Goal: Task Accomplishment & Management: Manage account settings

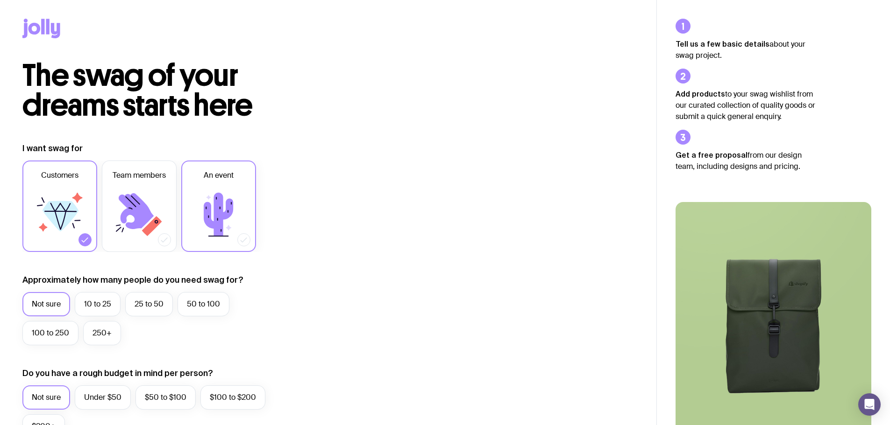
click at [224, 230] on icon at bounding box center [219, 215] width 56 height 56
click at [0, 0] on input "An event" at bounding box center [0, 0] width 0 height 0
click at [226, 200] on icon at bounding box center [219, 215] width 56 height 56
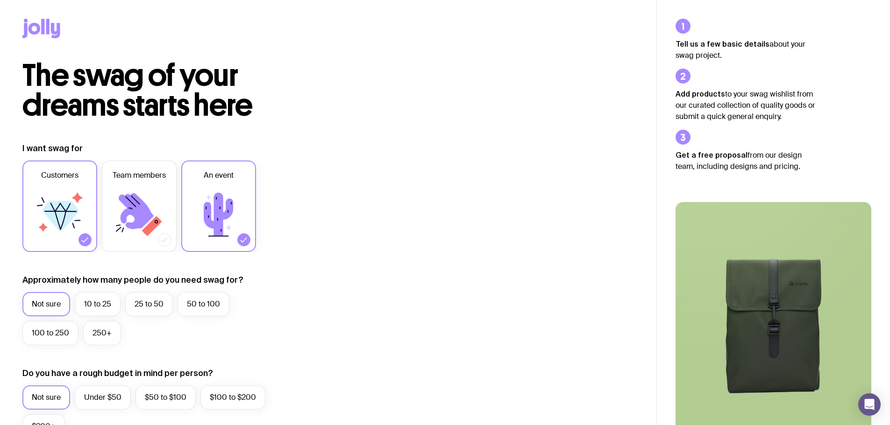
click at [0, 0] on input "An event" at bounding box center [0, 0] width 0 height 0
click at [206, 219] on icon at bounding box center [218, 214] width 29 height 43
click at [0, 0] on input "An event" at bounding box center [0, 0] width 0 height 0
click at [52, 221] on icon at bounding box center [60, 216] width 36 height 30
click at [0, 0] on input "Customers" at bounding box center [0, 0] width 0 height 0
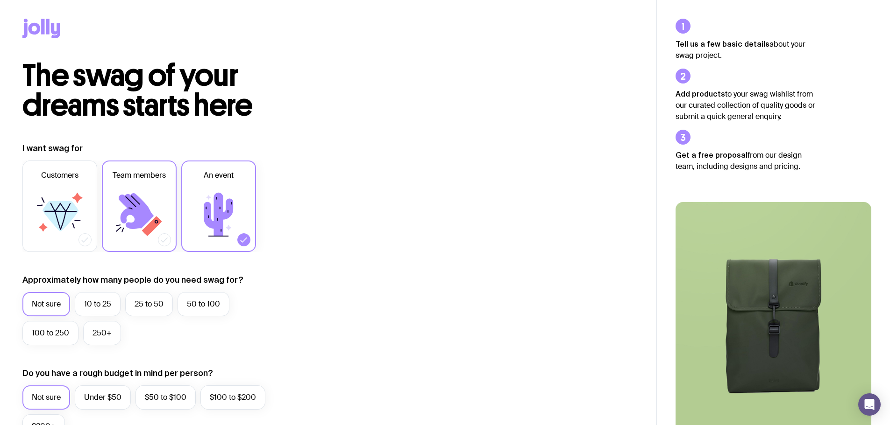
click at [175, 231] on label "Team members" at bounding box center [139, 207] width 75 height 92
click at [0, 0] on input "Team members" at bounding box center [0, 0] width 0 height 0
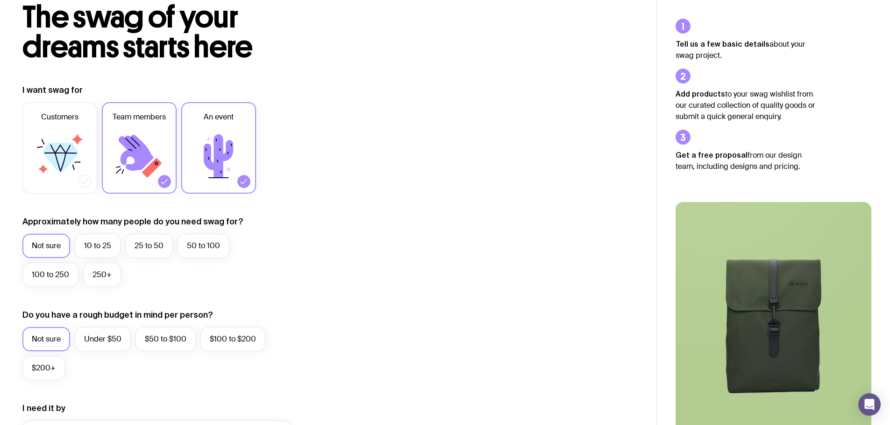
scroll to position [140, 0]
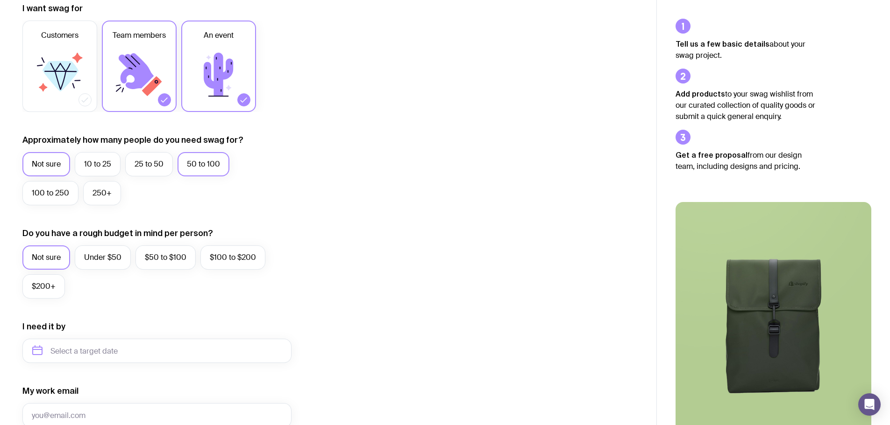
drag, startPoint x: 199, startPoint y: 153, endPoint x: 199, endPoint y: 165, distance: 12.1
click at [199, 154] on label "50 to 100" at bounding box center [203, 164] width 52 height 24
click at [0, 0] on input "50 to 100" at bounding box center [0, 0] width 0 height 0
click at [374, 267] on div "I want swag for Customers Team members An event Approximately how many people d…" at bounding box center [327, 308] width 611 height 610
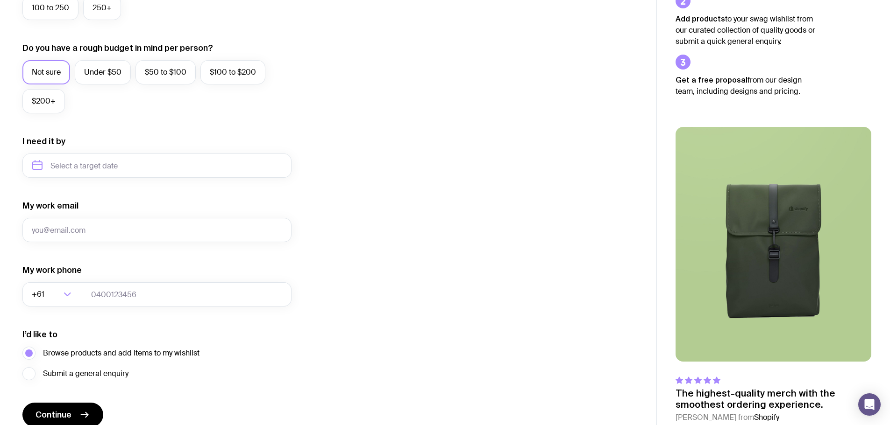
scroll to position [327, 0]
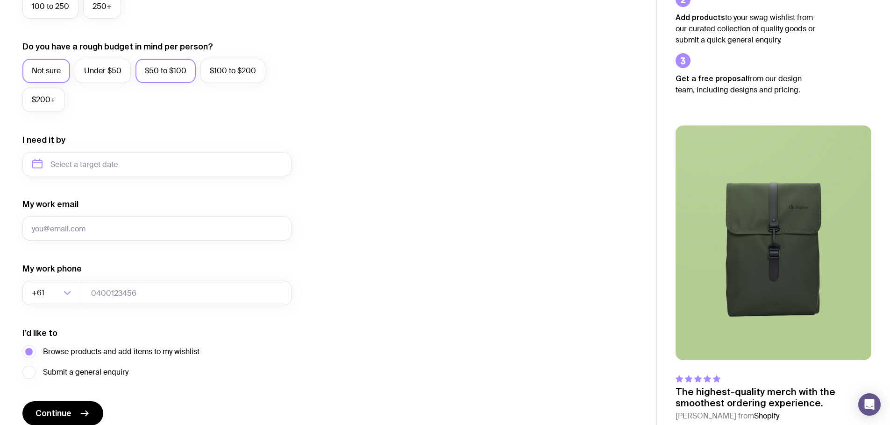
click at [153, 75] on label "$50 to $100" at bounding box center [165, 71] width 60 height 24
click at [0, 0] on input "$50 to $100" at bounding box center [0, 0] width 0 height 0
click at [453, 233] on div "I want swag for Customers Team members An event Approximately how many people d…" at bounding box center [327, 121] width 611 height 610
drag, startPoint x: 190, startPoint y: 136, endPoint x: 195, endPoint y: 169, distance: 33.1
click at [190, 140] on div "I need it by" at bounding box center [156, 155] width 269 height 42
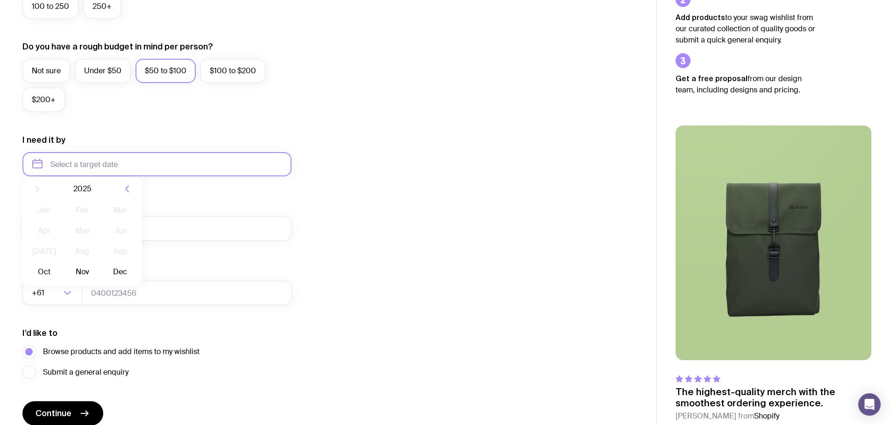
click at [195, 169] on input "text" at bounding box center [156, 164] width 269 height 24
click at [51, 283] on button "Oct" at bounding box center [44, 279] width 34 height 19
type input "[DATE]"
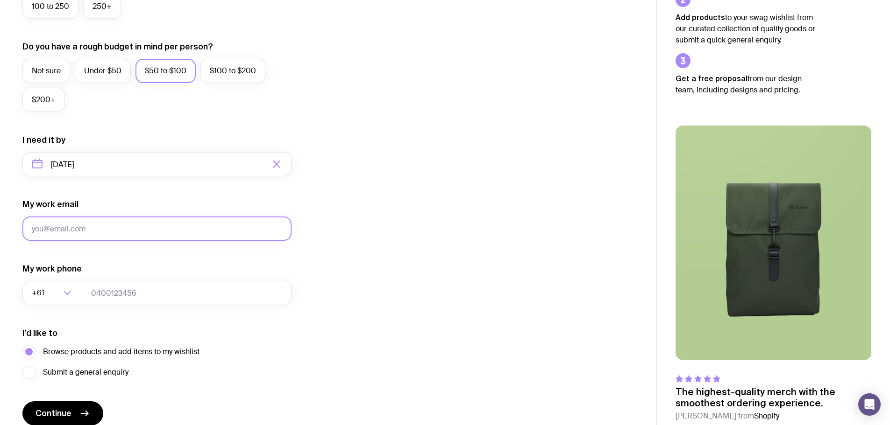
drag, startPoint x: 176, startPoint y: 221, endPoint x: 176, endPoint y: 232, distance: 10.3
click at [176, 221] on input "My work email" at bounding box center [156, 229] width 269 height 24
click at [138, 225] on input "[PERSON_NAME][EMAIL_ADDRESS][PERSON_NAME][DOMAIN_NAME]" at bounding box center [156, 229] width 269 height 24
click at [139, 228] on input "[PERSON_NAME][EMAIL_ADDRESS][PERSON_NAME][DOMAIN_NAME]" at bounding box center [156, 229] width 269 height 24
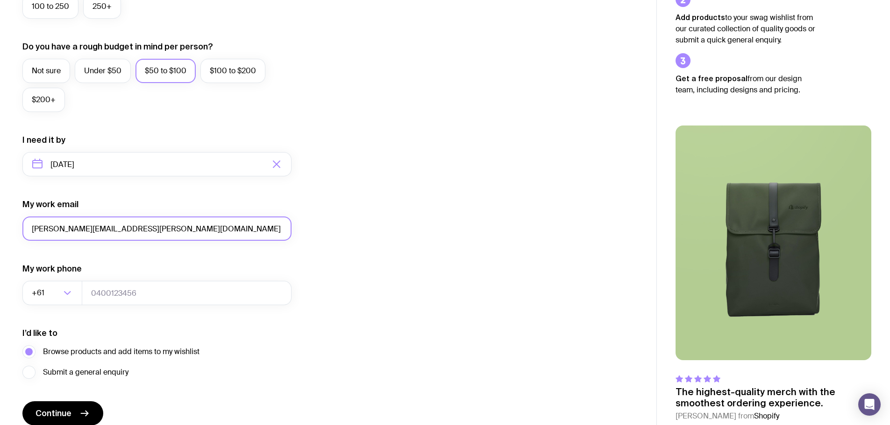
click at [139, 228] on input "[PERSON_NAME][EMAIL_ADDRESS][PERSON_NAME][DOMAIN_NAME]" at bounding box center [156, 229] width 269 height 24
type input "[PERSON_NAME][EMAIL_ADDRESS][DOMAIN_NAME]"
click at [185, 313] on form "I want swag for Customers Team members An event Approximately how many people d…" at bounding box center [156, 121] width 269 height 610
click at [186, 294] on input "tel" at bounding box center [187, 293] width 210 height 24
type input "0436445665"
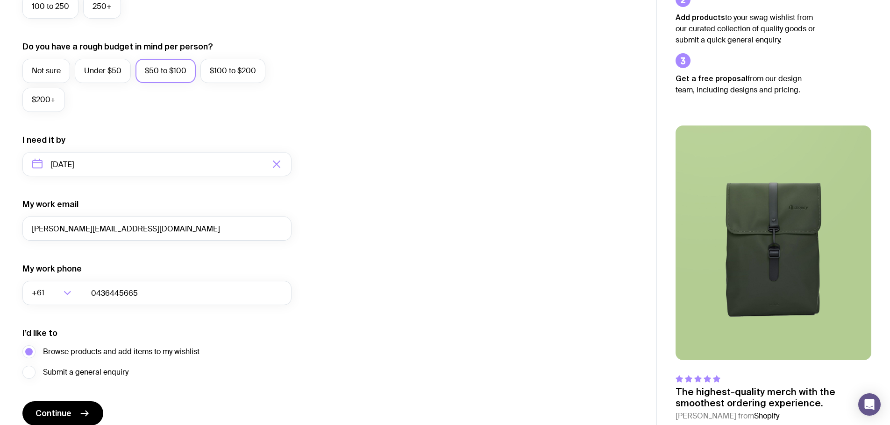
click at [363, 291] on div "I want swag for Customers Team members An event Approximately how many people d…" at bounding box center [327, 121] width 611 height 610
click at [72, 410] on button "Continue" at bounding box center [62, 414] width 81 height 24
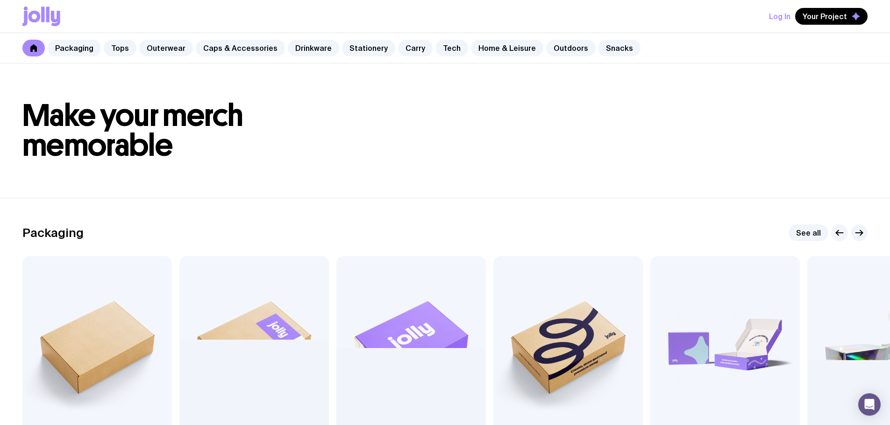
click at [543, 211] on section "Packaging See all Add to wishlist View Kraft Mailer From $4.25 Add to wishlist …" at bounding box center [445, 346] width 890 height 297
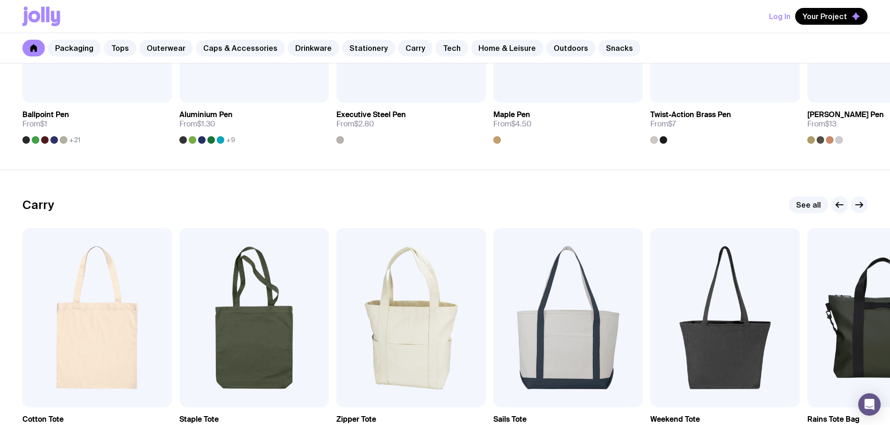
scroll to position [2008, 0]
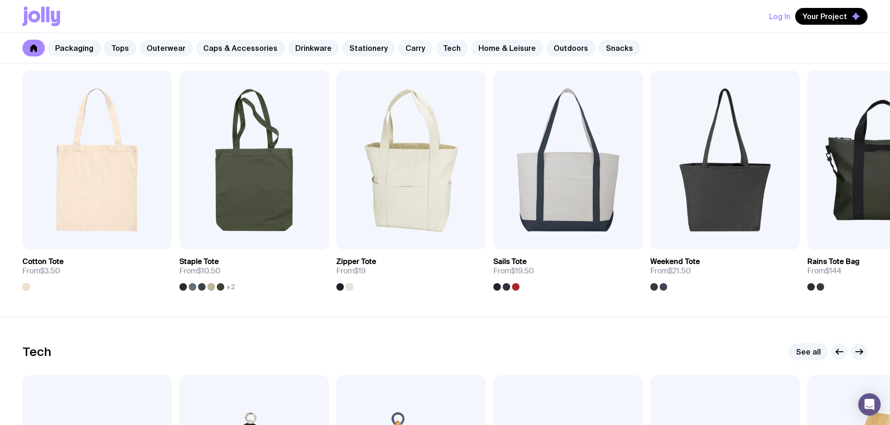
click at [612, 307] on section "Carry See all Add to wishlist View Cotton Tote From $3.50 Add to wishlist View …" at bounding box center [445, 164] width 890 height 305
click at [388, 233] on span "Add to wishlist" at bounding box center [395, 231] width 53 height 9
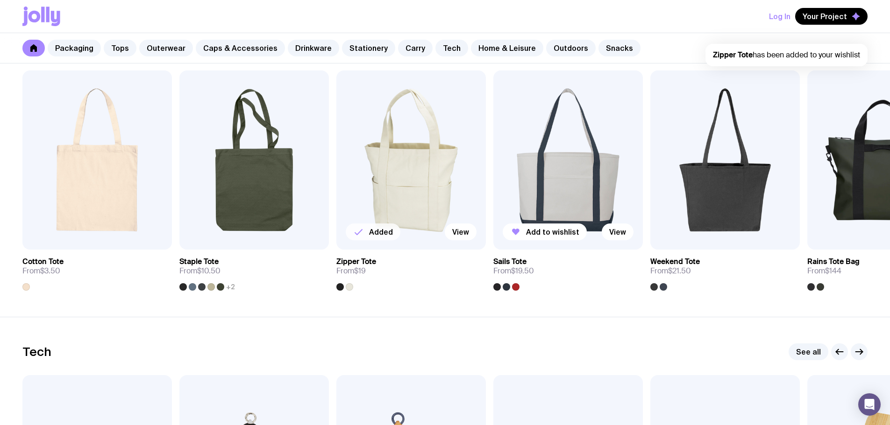
click at [558, 213] on img at bounding box center [567, 160] width 149 height 179
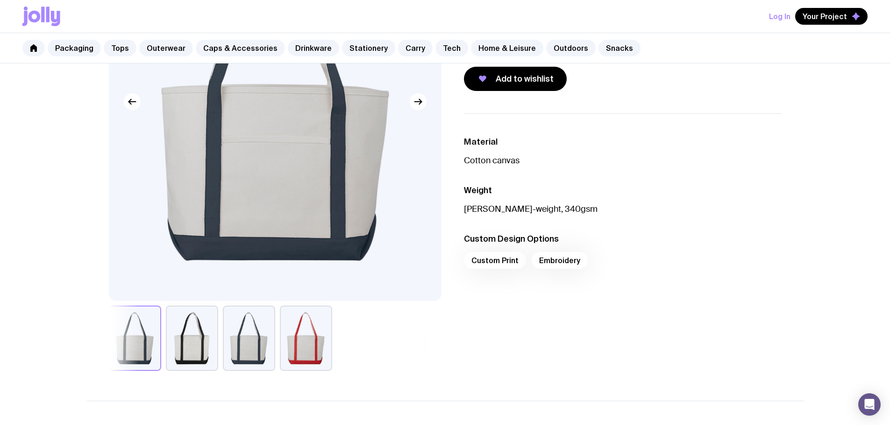
scroll to position [140, 0]
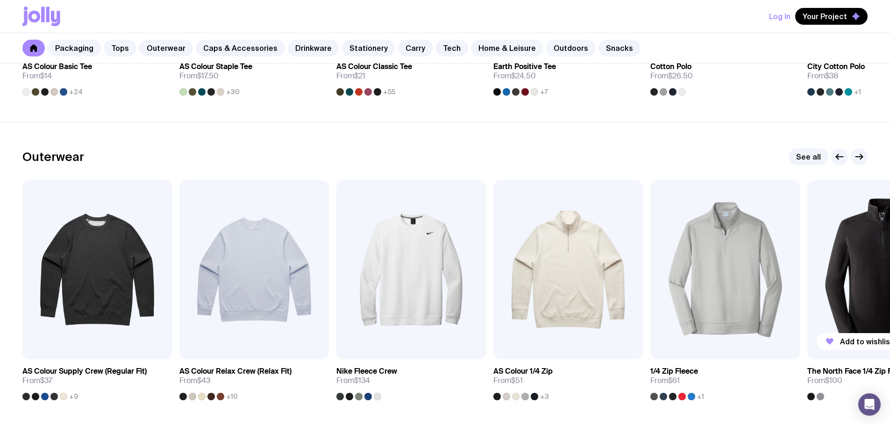
scroll to position [722, 0]
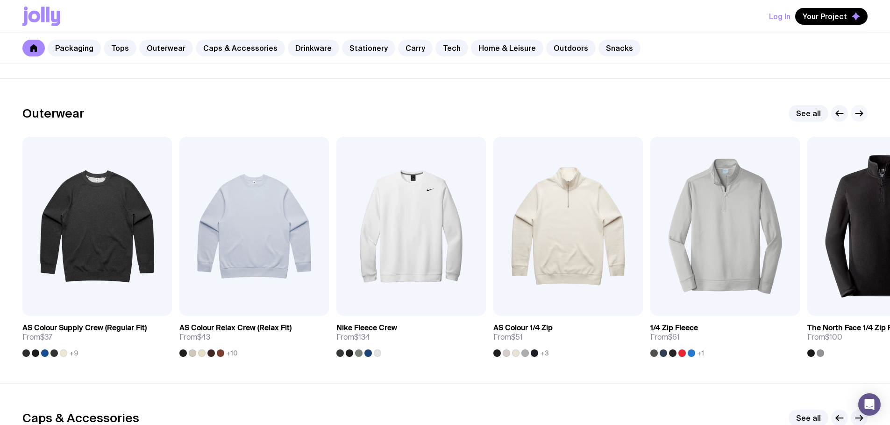
click at [852, 114] on button "button" at bounding box center [858, 113] width 17 height 17
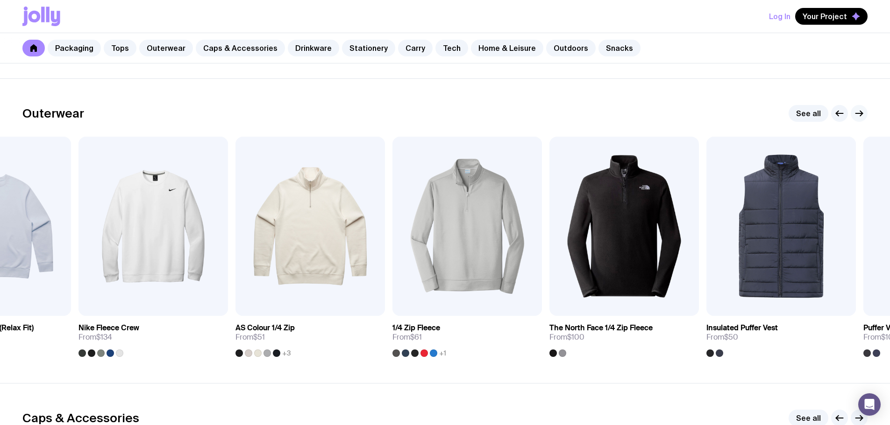
click at [855, 112] on icon "button" at bounding box center [858, 113] width 11 height 11
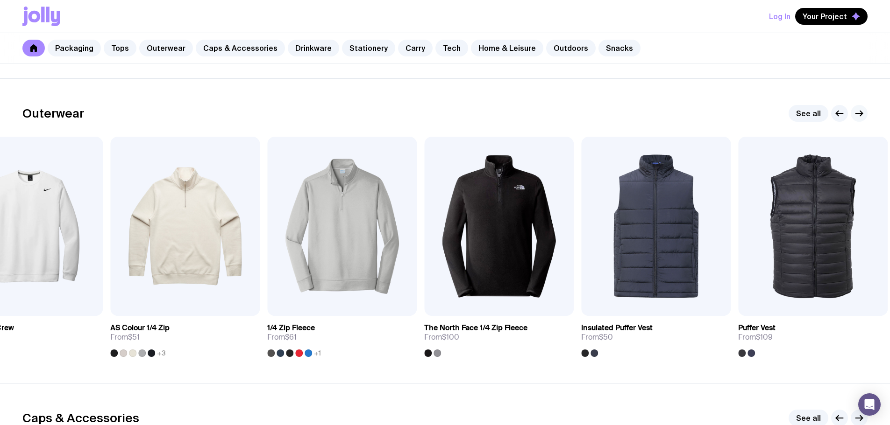
click at [855, 112] on icon "button" at bounding box center [858, 113] width 11 height 11
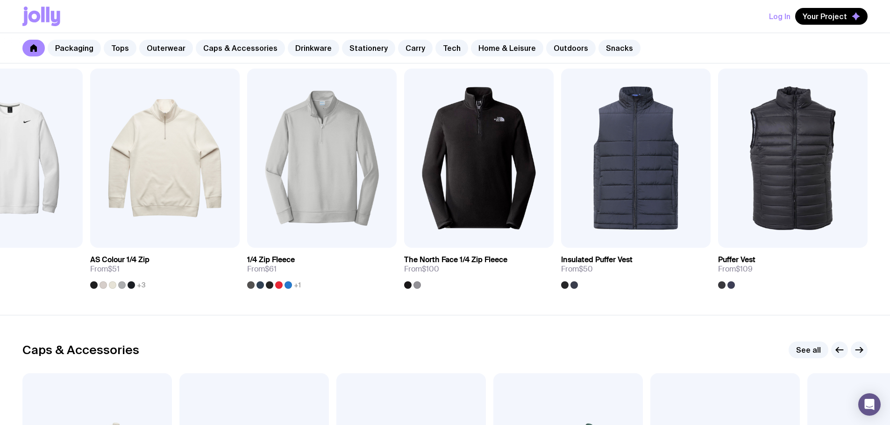
scroll to position [769, 0]
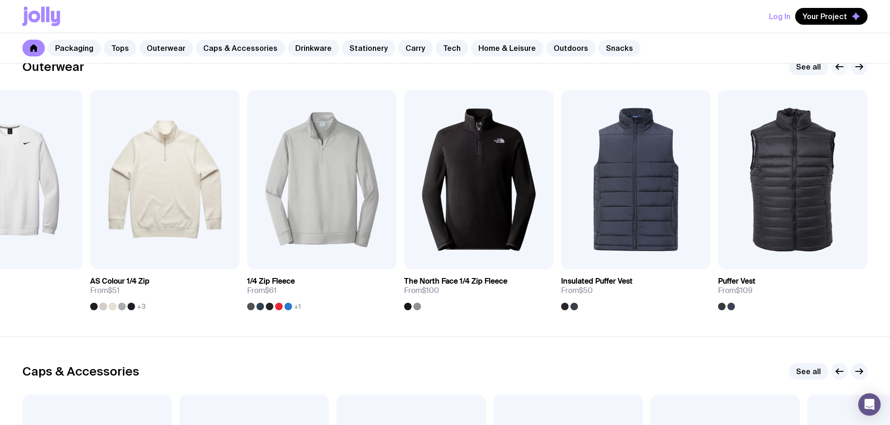
click at [840, 70] on icon "button" at bounding box center [839, 66] width 11 height 11
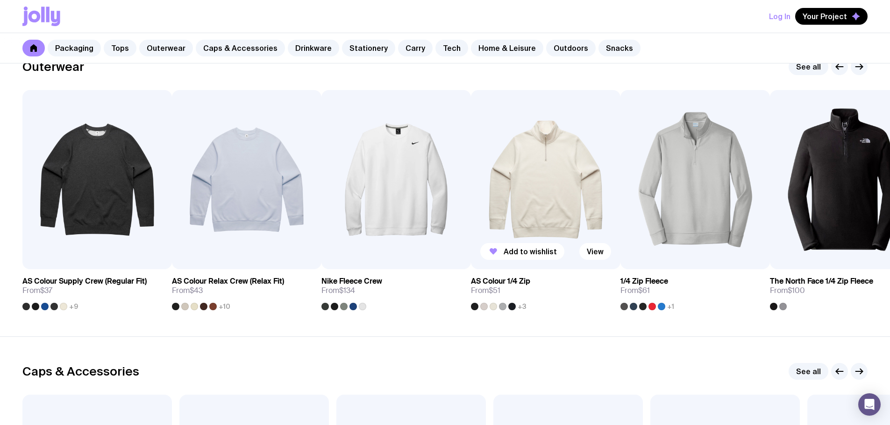
scroll to position [1049, 0]
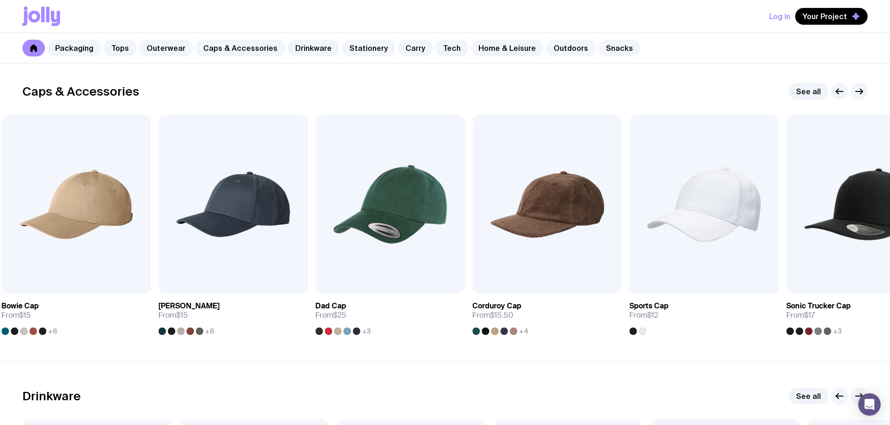
drag, startPoint x: 823, startPoint y: 237, endPoint x: 896, endPoint y: 211, distance: 77.8
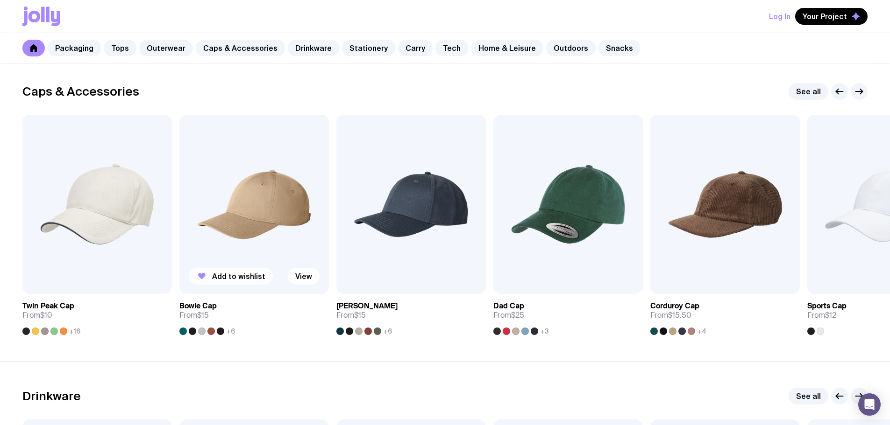
click at [231, 276] on span "Add to wishlist" at bounding box center [238, 276] width 53 height 9
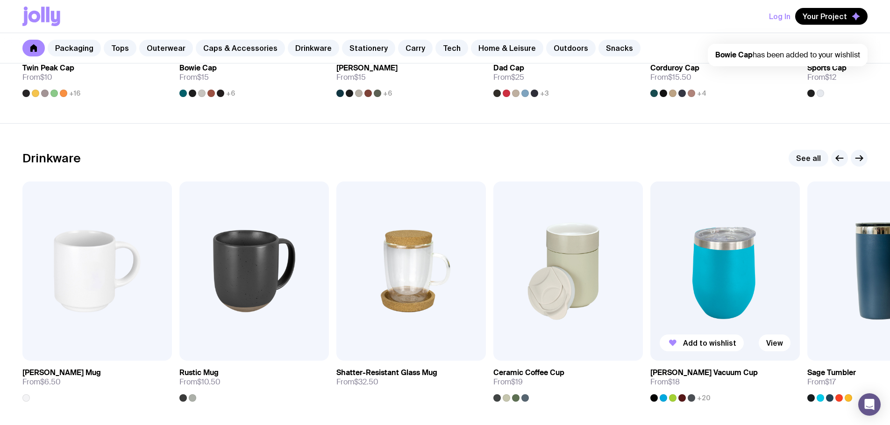
scroll to position [1282, 0]
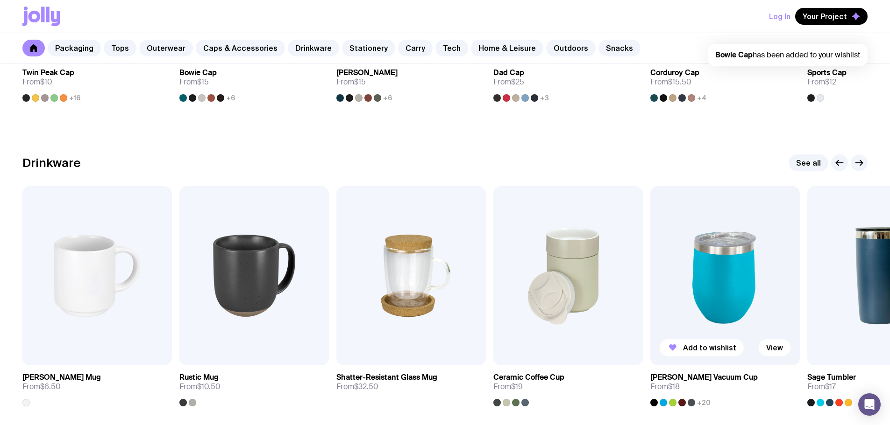
click at [701, 400] on span "+20" at bounding box center [704, 402] width 14 height 7
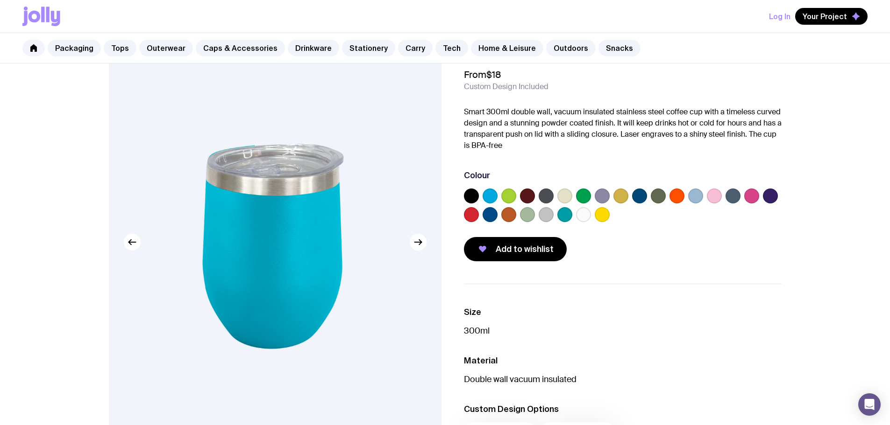
scroll to position [47, 0]
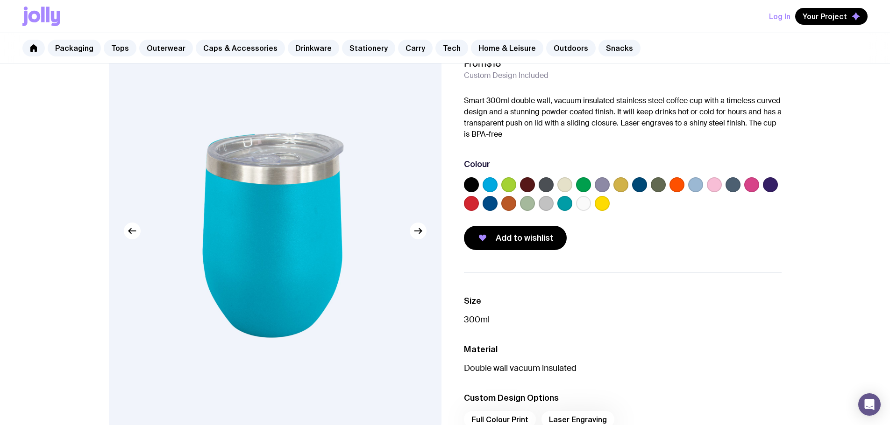
click at [665, 227] on div "Add to wishlist" at bounding box center [623, 238] width 318 height 24
click at [657, 189] on label at bounding box center [657, 184] width 15 height 15
click at [0, 0] on input "radio" at bounding box center [0, 0] width 0 height 0
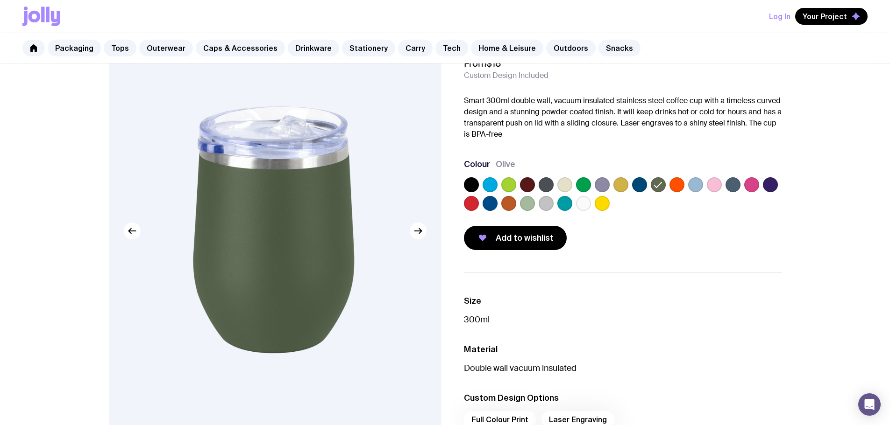
click at [667, 302] on h3 "Size" at bounding box center [623, 301] width 318 height 11
click at [473, 227] on button "Add to wishlist" at bounding box center [515, 238] width 103 height 24
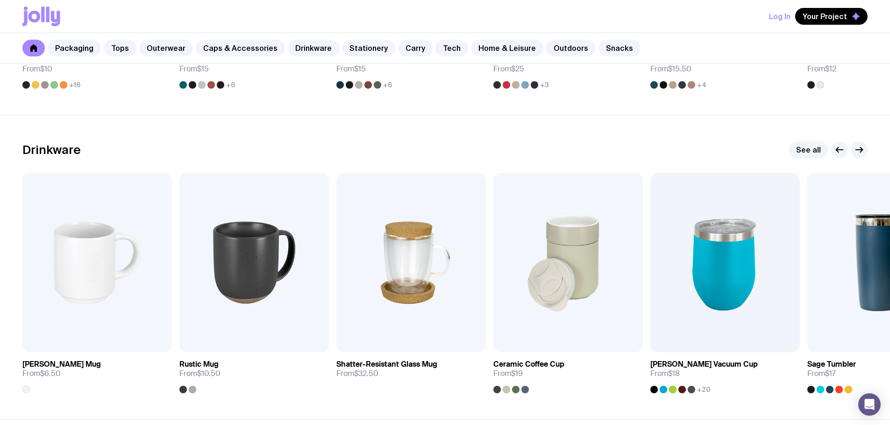
scroll to position [1329, 0]
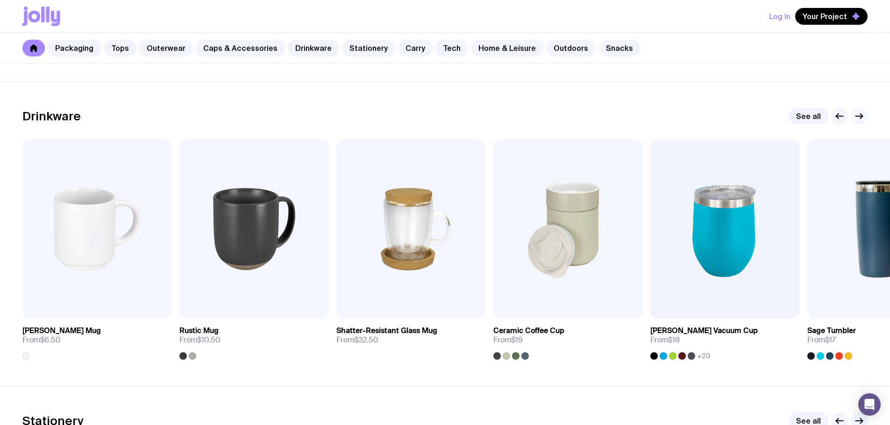
click at [861, 114] on icon "button" at bounding box center [858, 116] width 11 height 11
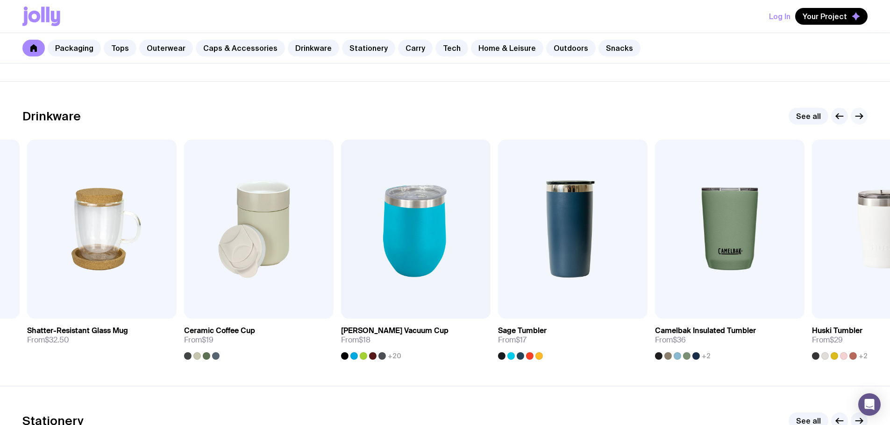
click at [861, 114] on icon "button" at bounding box center [858, 116] width 11 height 11
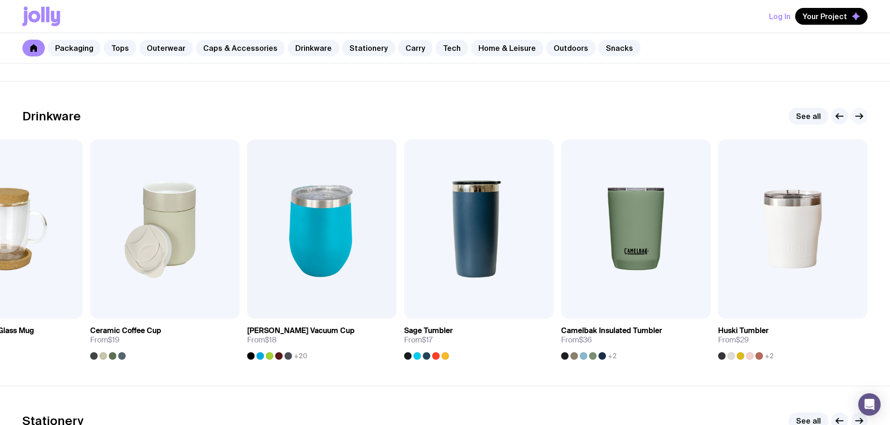
click at [861, 114] on icon "button" at bounding box center [858, 116] width 11 height 11
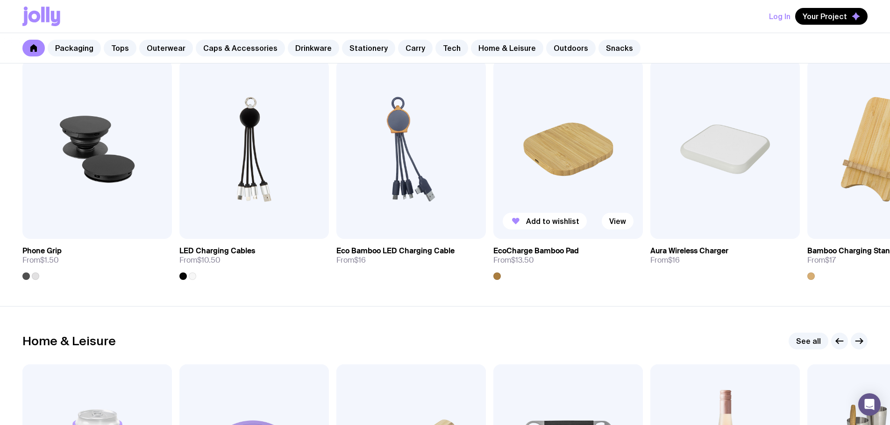
scroll to position [2310, 0]
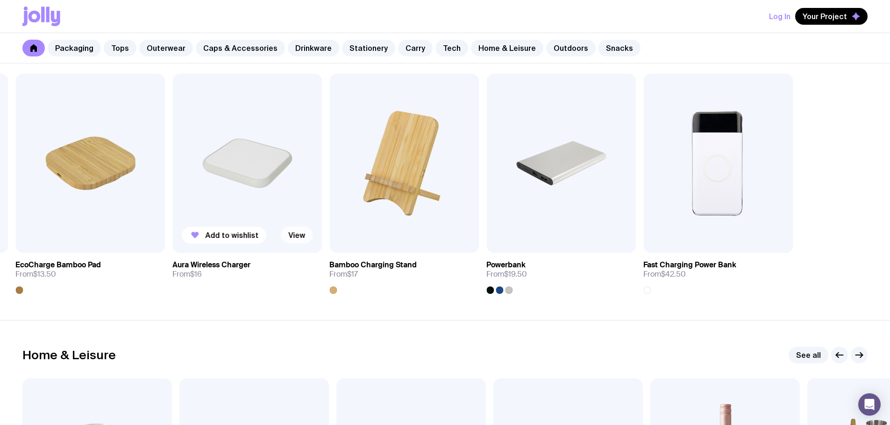
drag, startPoint x: 729, startPoint y: 238, endPoint x: 273, endPoint y: 230, distance: 456.8
click at [274, 230] on div "Add to wishlist View" at bounding box center [246, 163] width 149 height 179
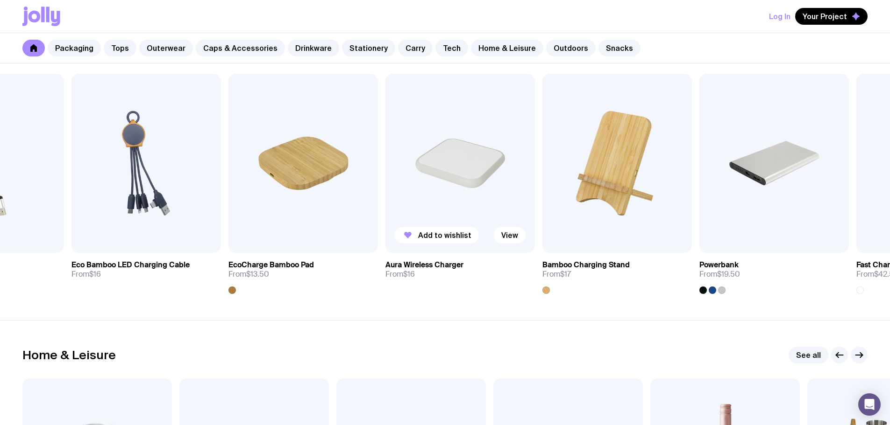
drag, startPoint x: 270, startPoint y: 210, endPoint x: 729, endPoint y: 221, distance: 459.6
click at [535, 221] on img at bounding box center [459, 163] width 149 height 179
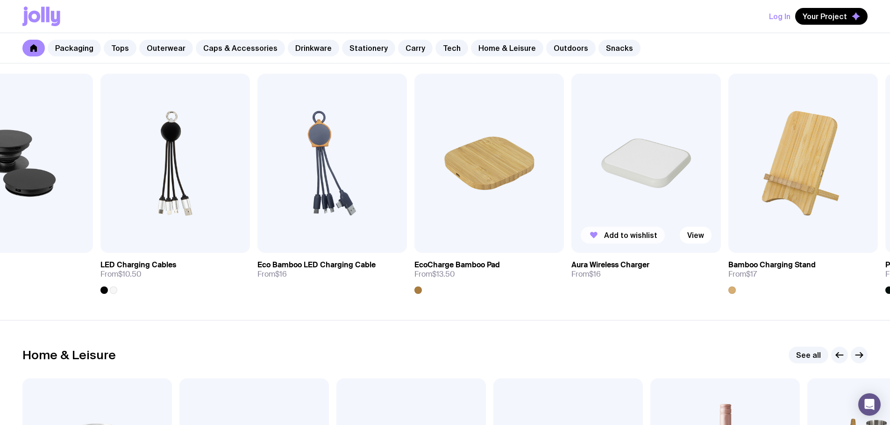
drag, startPoint x: 710, startPoint y: 226, endPoint x: 546, endPoint y: 235, distance: 164.2
click at [571, 235] on div "Add to wishlist View" at bounding box center [645, 163] width 149 height 179
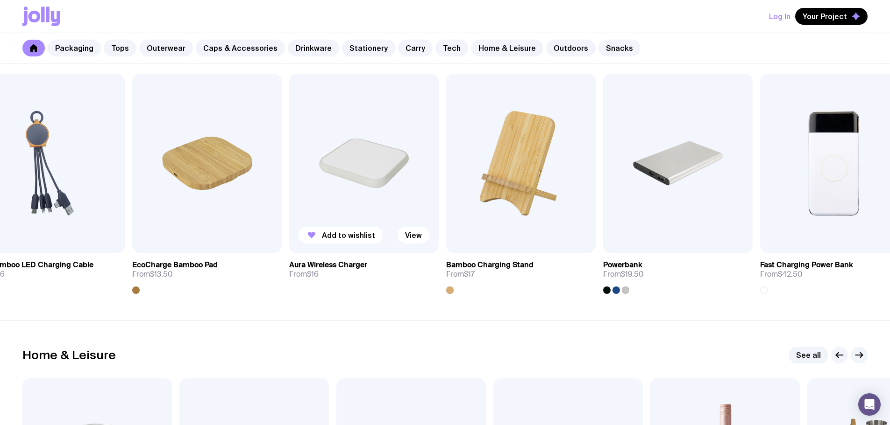
drag, startPoint x: 535, startPoint y: 190, endPoint x: 412, endPoint y: 190, distance: 122.8
click at [412, 190] on img at bounding box center [363, 163] width 149 height 179
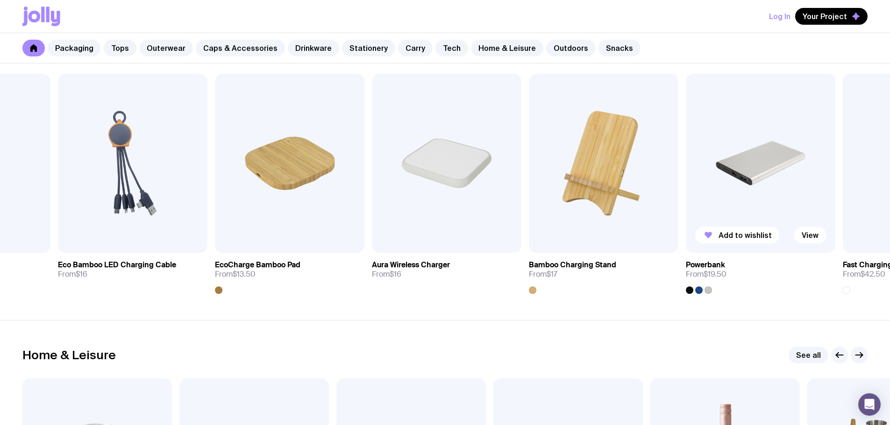
drag, startPoint x: 578, startPoint y: 180, endPoint x: 697, endPoint y: 188, distance: 119.3
click at [697, 188] on img at bounding box center [759, 163] width 149 height 179
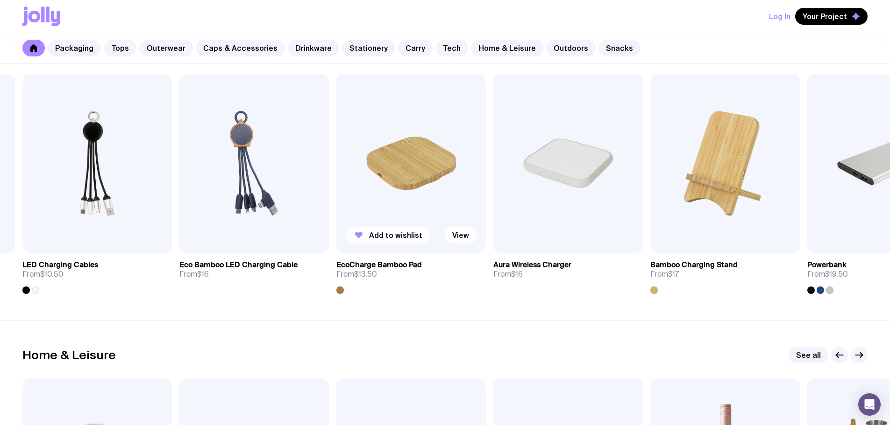
click at [399, 235] on span "Add to wishlist" at bounding box center [395, 235] width 53 height 9
click at [231, 238] on span "Add to wishlist" at bounding box center [238, 235] width 53 height 9
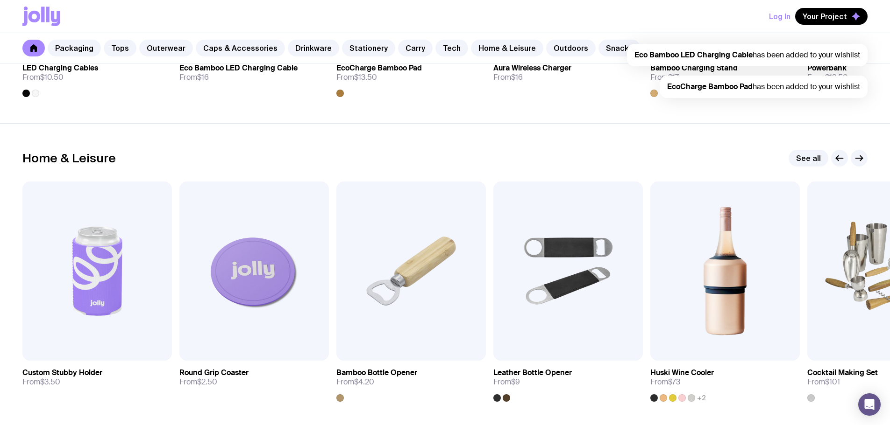
scroll to position [2590, 0]
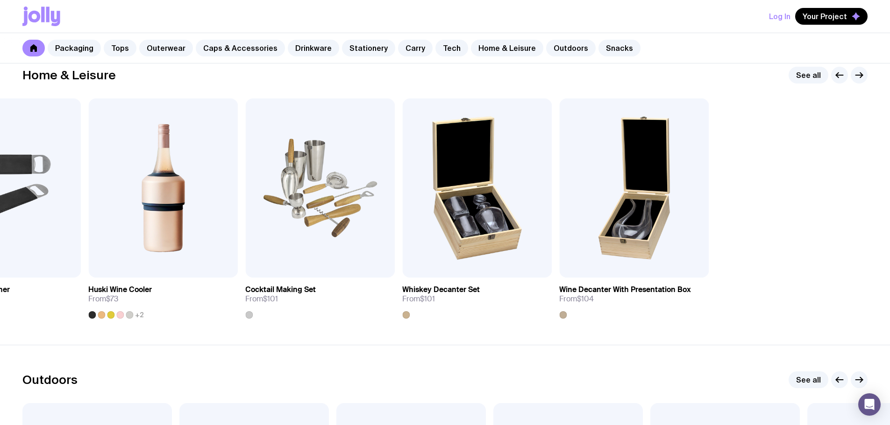
drag, startPoint x: 827, startPoint y: 199, endPoint x: 896, endPoint y: 276, distance: 103.5
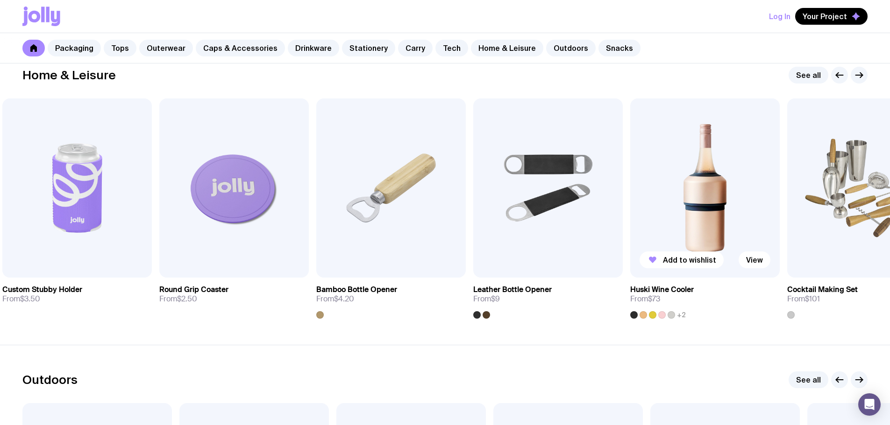
drag, startPoint x: 770, startPoint y: 267, endPoint x: 164, endPoint y: 284, distance: 605.9
click at [630, 284] on div "Add to wishlist View Huski Wine Cooler From $73 +2" at bounding box center [704, 209] width 149 height 220
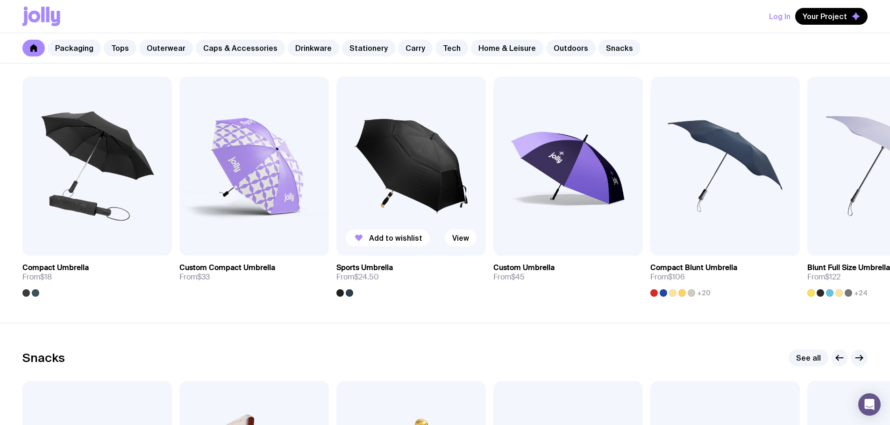
scroll to position [2870, 0]
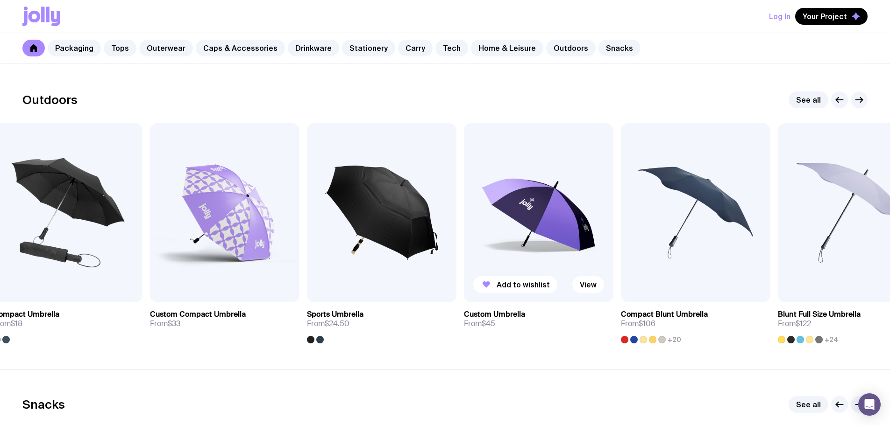
drag, startPoint x: 606, startPoint y: 233, endPoint x: 85, endPoint y: 205, distance: 521.0
click at [464, 205] on img at bounding box center [538, 212] width 149 height 179
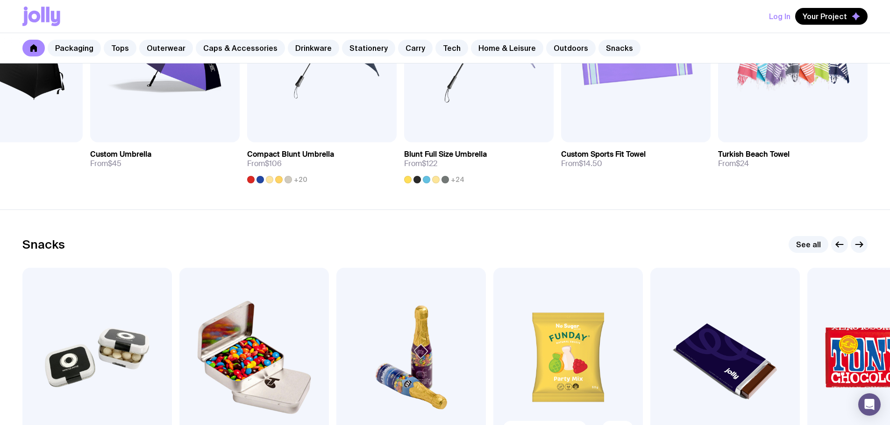
scroll to position [2895, 0]
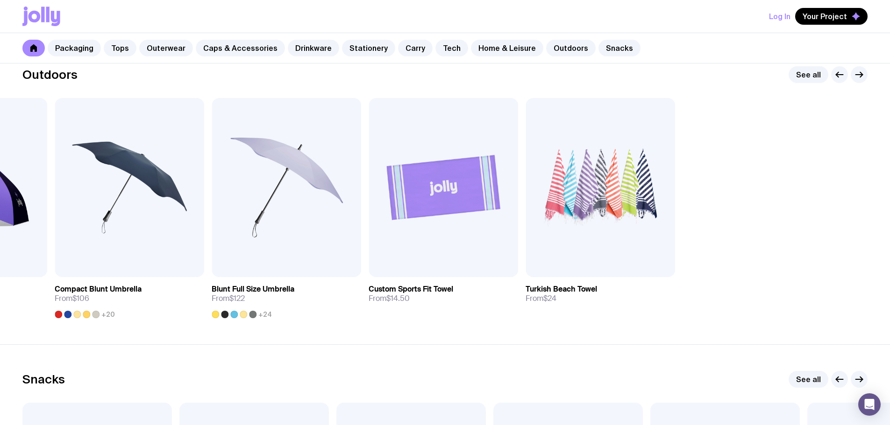
drag, startPoint x: 681, startPoint y: 254, endPoint x: 895, endPoint y: 270, distance: 214.5
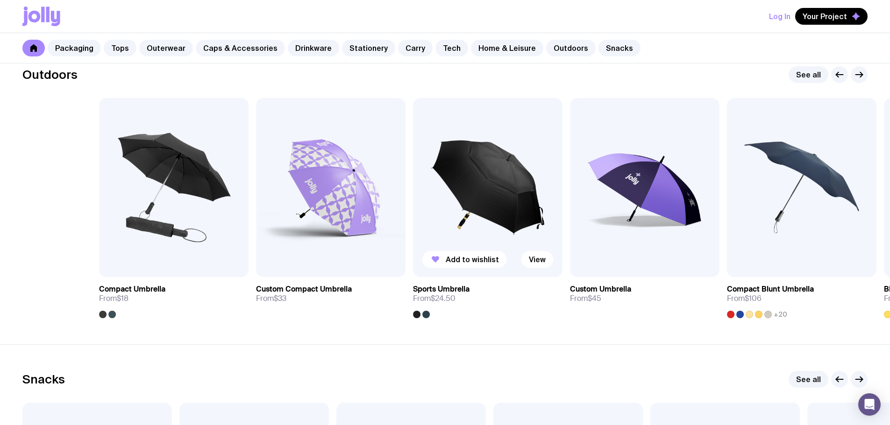
drag, startPoint x: 379, startPoint y: 212, endPoint x: 55, endPoint y: 218, distance: 324.1
click at [74, 218] on div "Add to wishlist View Compact Umbrella From $18 Add to wishlist View Custom Comp…" at bounding box center [444, 208] width 845 height 220
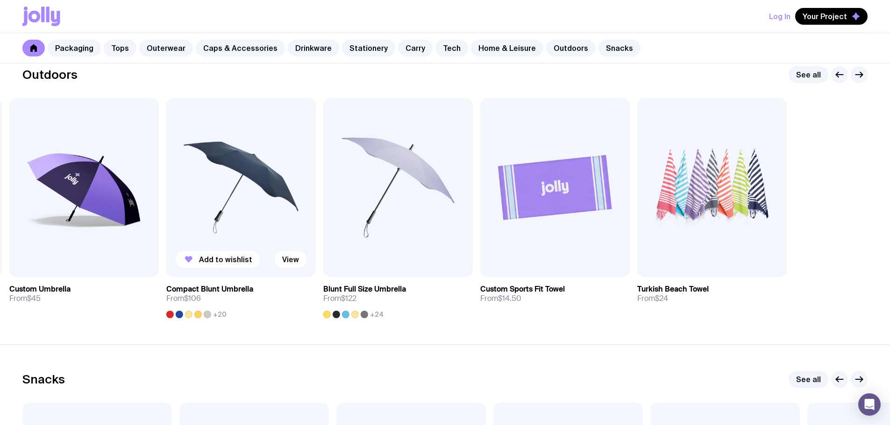
drag, startPoint x: 412, startPoint y: 191, endPoint x: 187, endPoint y: 199, distance: 225.7
click at [187, 199] on div "Add to wishlist View Compact Umbrella From $18 Add to wishlist View Custom Comp…" at bounding box center [444, 208] width 845 height 220
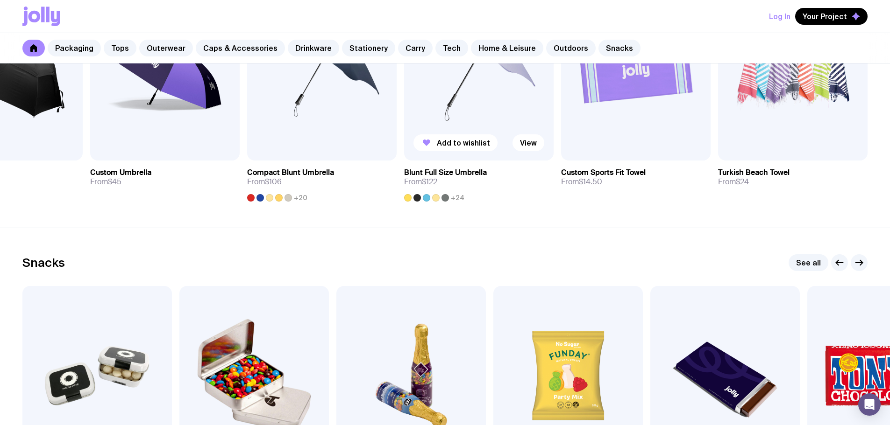
scroll to position [3082, 0]
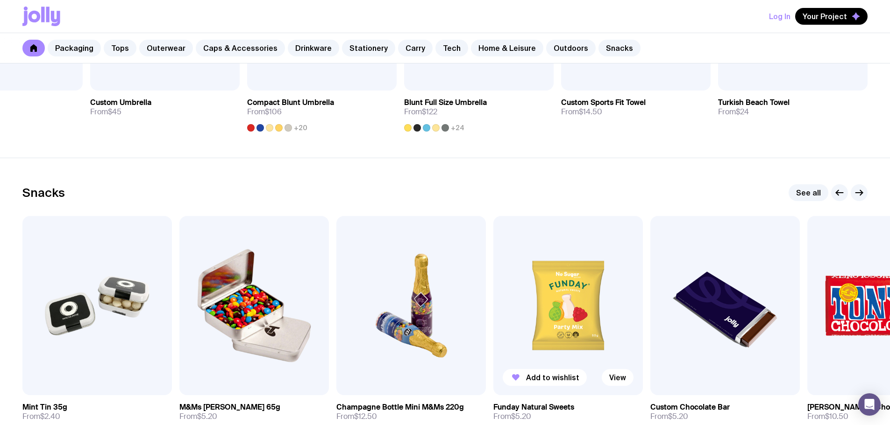
drag, startPoint x: 636, startPoint y: 300, endPoint x: 270, endPoint y: 302, distance: 365.6
click at [493, 302] on img at bounding box center [567, 305] width 149 height 179
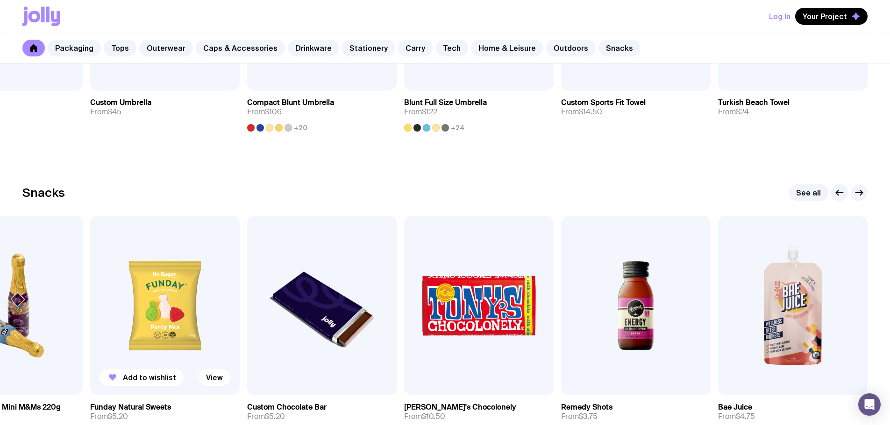
drag, startPoint x: 627, startPoint y: 324, endPoint x: 200, endPoint y: 311, distance: 427.0
click at [200, 311] on div "Add to wishlist View Mint Tin 35g From $2.40 Add to wishlist View M&Ms [PERSON_…" at bounding box center [444, 326] width 845 height 220
click at [768, 381] on span "Add to wishlist" at bounding box center [776, 377] width 53 height 9
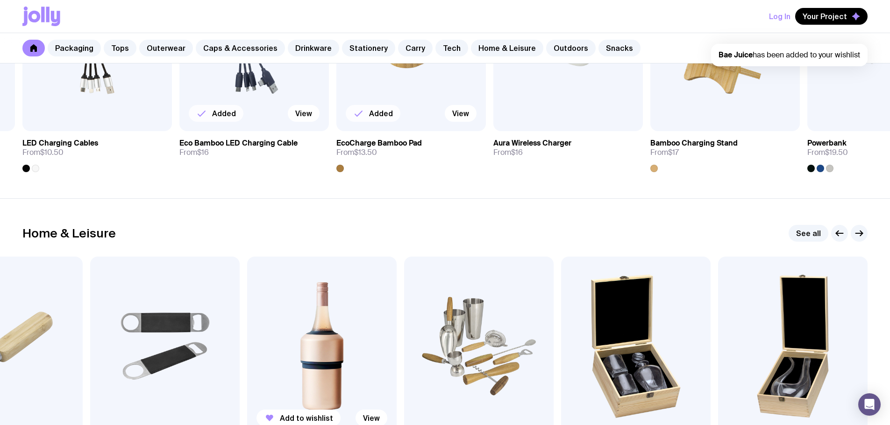
scroll to position [2428, 0]
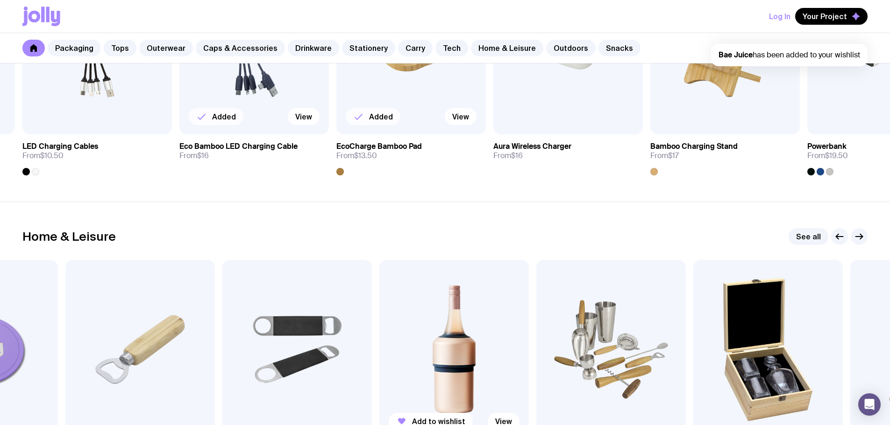
drag, startPoint x: 338, startPoint y: 312, endPoint x: 664, endPoint y: 342, distance: 327.8
click at [529, 344] on img at bounding box center [453, 349] width 149 height 179
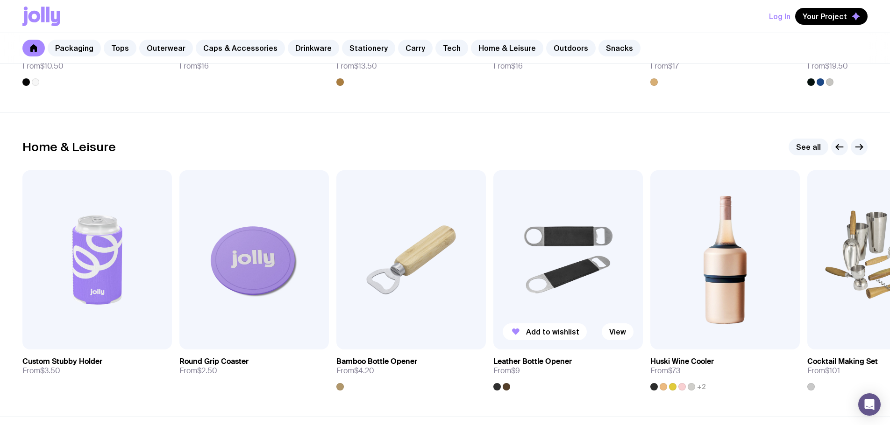
scroll to position [2568, 0]
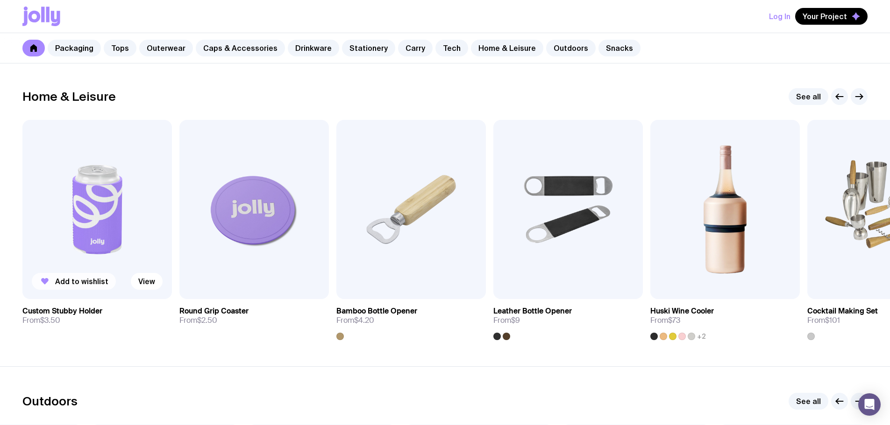
click at [82, 275] on button "Add to wishlist" at bounding box center [74, 281] width 84 height 17
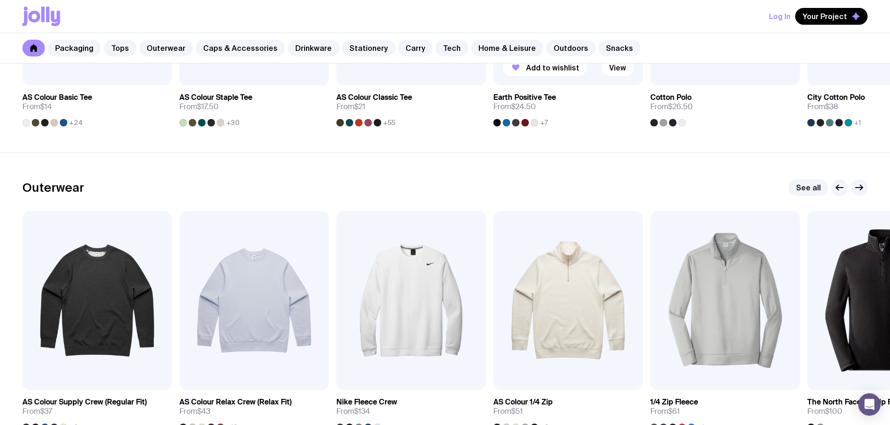
scroll to position [747, 0]
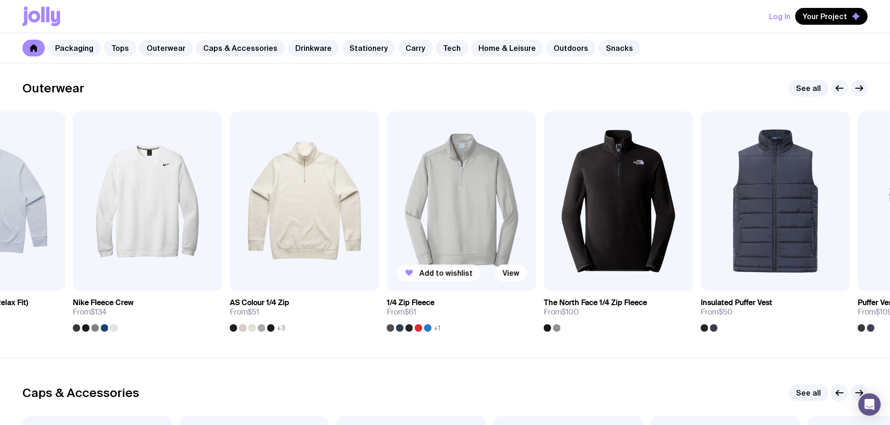
drag, startPoint x: 735, startPoint y: 276, endPoint x: 444, endPoint y: 268, distance: 292.0
click at [444, 268] on button "Add to wishlist" at bounding box center [438, 273] width 84 height 17
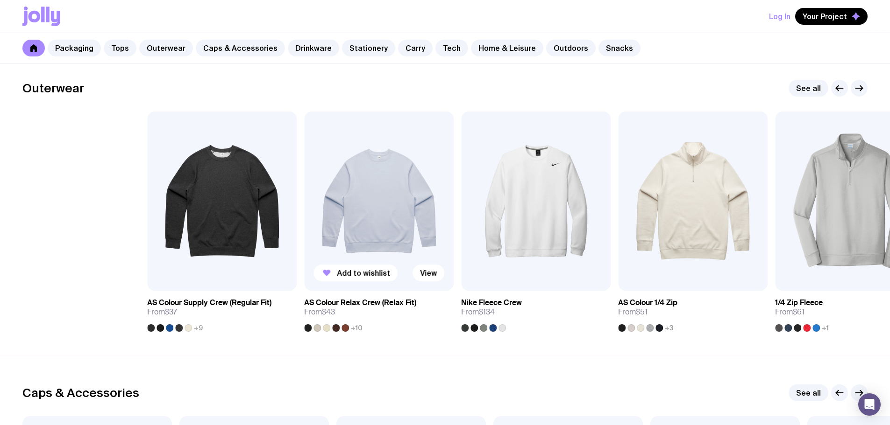
drag, startPoint x: 78, startPoint y: 267, endPoint x: 404, endPoint y: 278, distance: 326.1
click at [404, 278] on div "Add to wishlist View" at bounding box center [378, 201] width 149 height 179
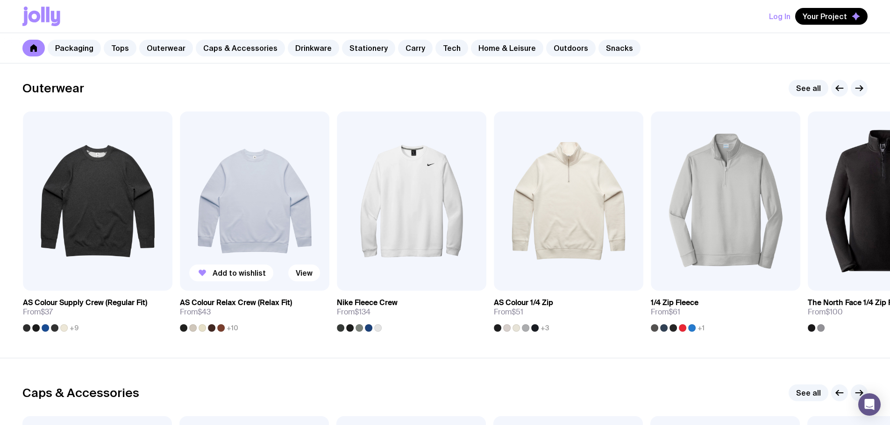
click at [239, 199] on img at bounding box center [254, 201] width 149 height 179
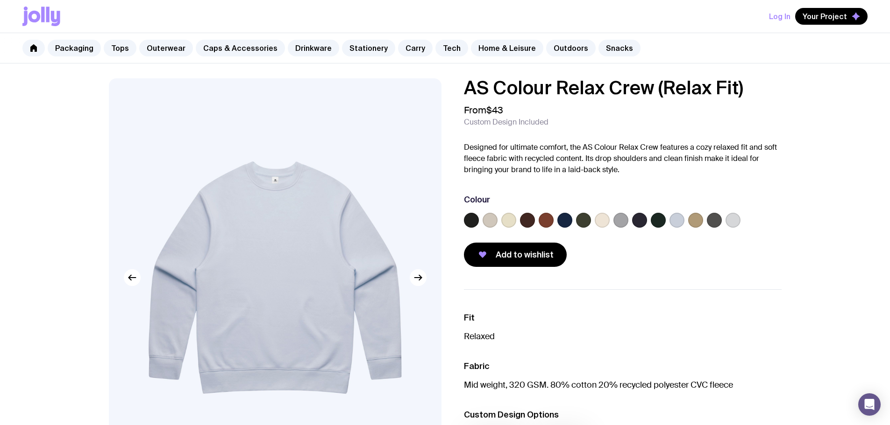
scroll to position [280, 0]
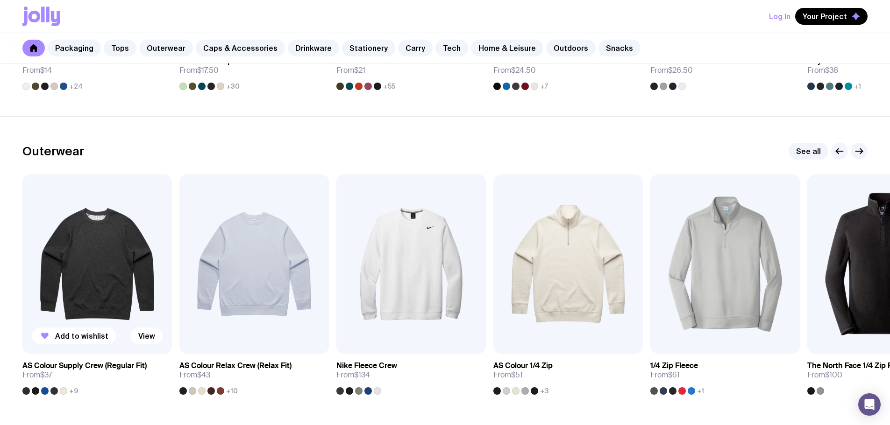
scroll to position [722, 0]
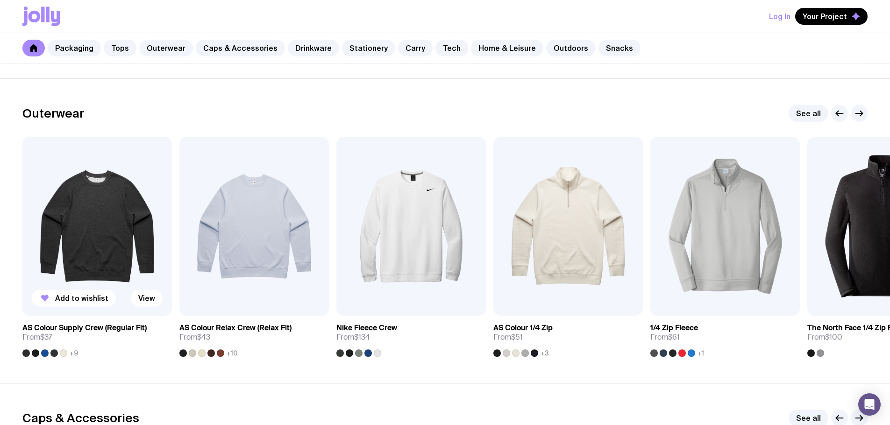
click at [86, 241] on img at bounding box center [96, 226] width 149 height 179
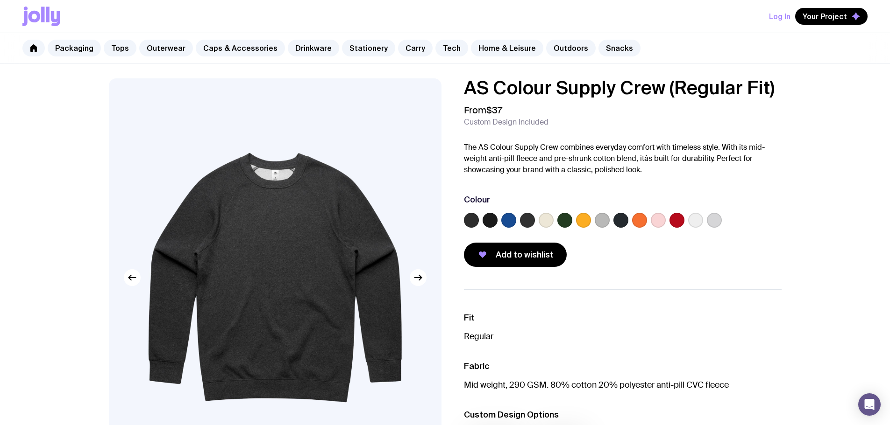
click at [562, 220] on label at bounding box center [564, 220] width 15 height 15
click at [0, 0] on input "radio" at bounding box center [0, 0] width 0 height 0
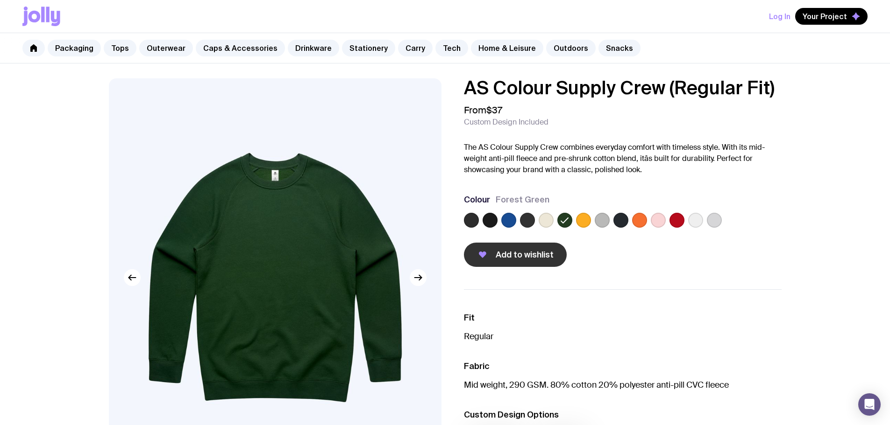
drag, startPoint x: 607, startPoint y: 250, endPoint x: 549, endPoint y: 251, distance: 57.9
click at [601, 250] on div "Add to wishlist" at bounding box center [623, 255] width 318 height 24
click at [519, 249] on button "Add to wishlist" at bounding box center [515, 255] width 103 height 24
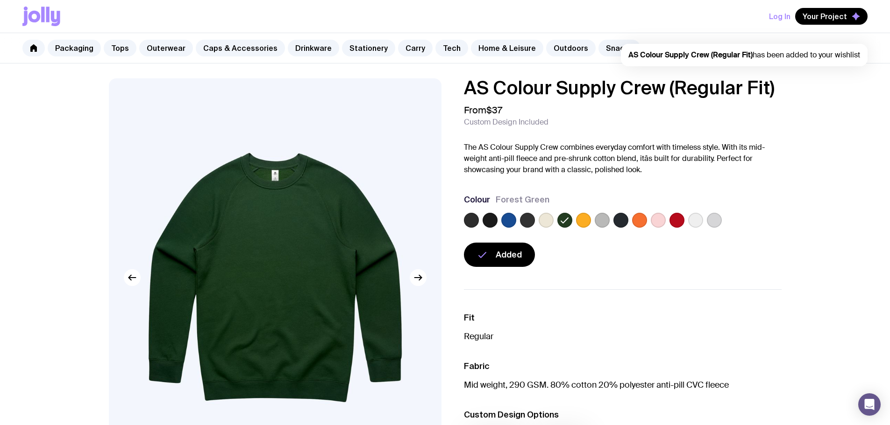
click at [534, 272] on div "AS Colour Supply Crew (Regular Fit) From $37 Custom Design Included The AS Colo…" at bounding box center [444, 312] width 717 height 469
click at [811, 14] on span "Your Project" at bounding box center [824, 16] width 44 height 9
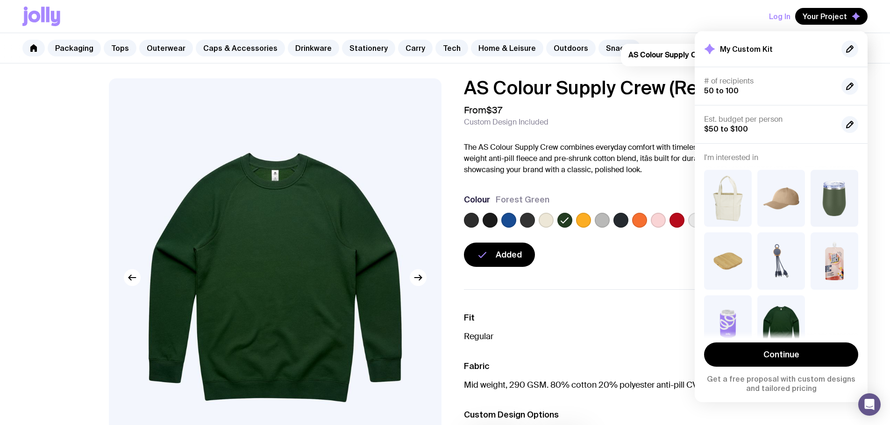
click at [602, 289] on div "AS Colour Supply Crew (Regular Fit) From $37 Custom Design Included The AS Colo…" at bounding box center [444, 312] width 717 height 469
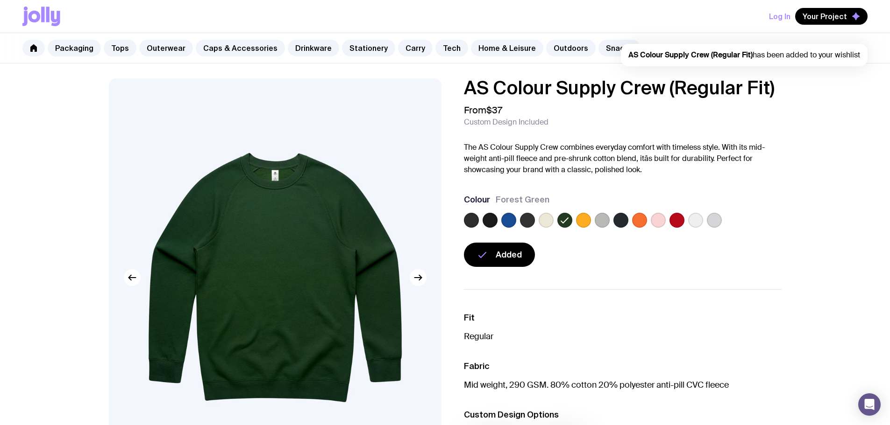
click at [768, 18] on div "Log In Your Project AS Colour Supply Crew (Regular Fit) has been added to your …" at bounding box center [444, 16] width 845 height 33
click at [773, 18] on button "Log In" at bounding box center [779, 16] width 21 height 17
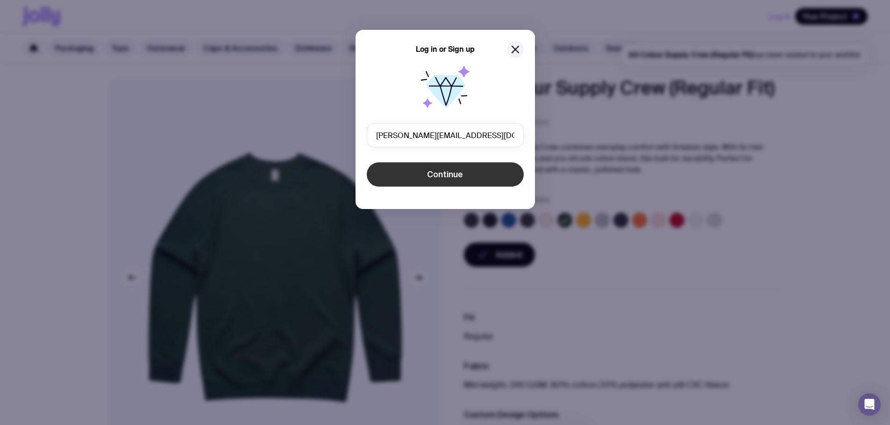
click at [446, 168] on button "Continue" at bounding box center [445, 175] width 157 height 24
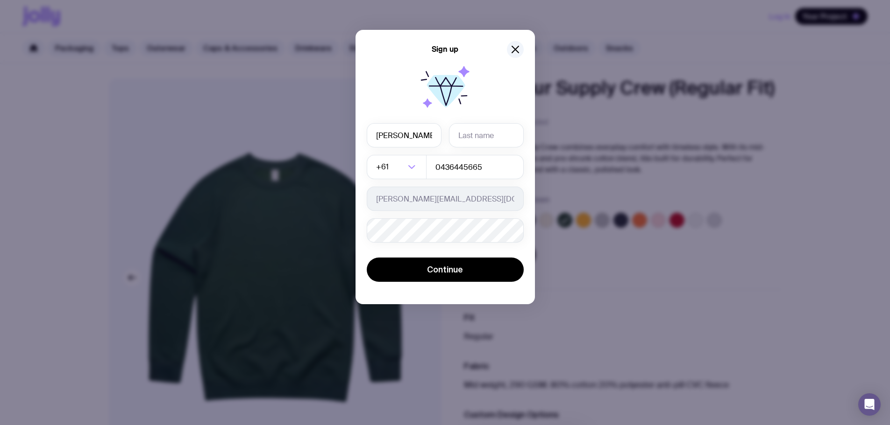
type input "[PERSON_NAME]"
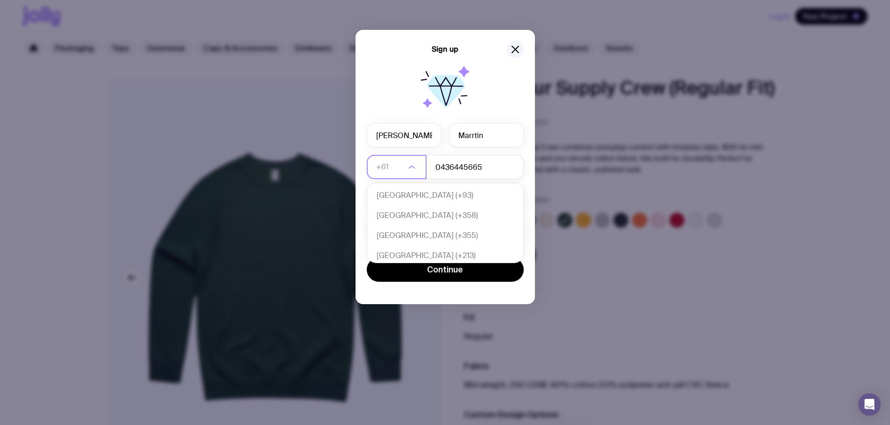
scroll to position [202, 0]
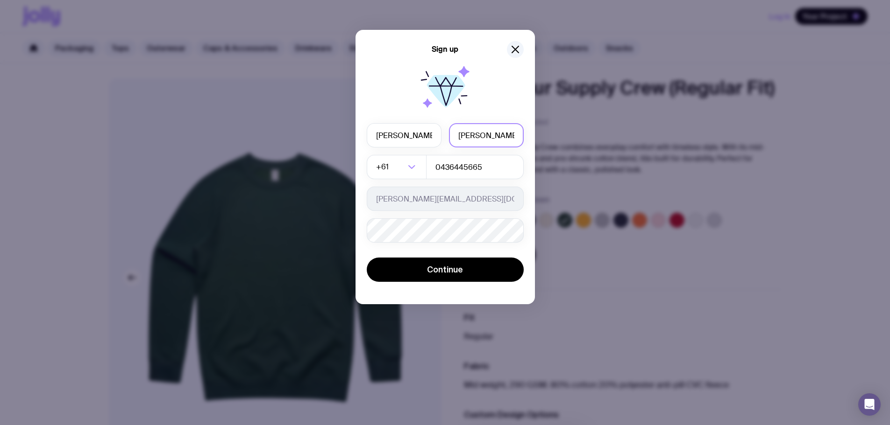
type input "[PERSON_NAME]"
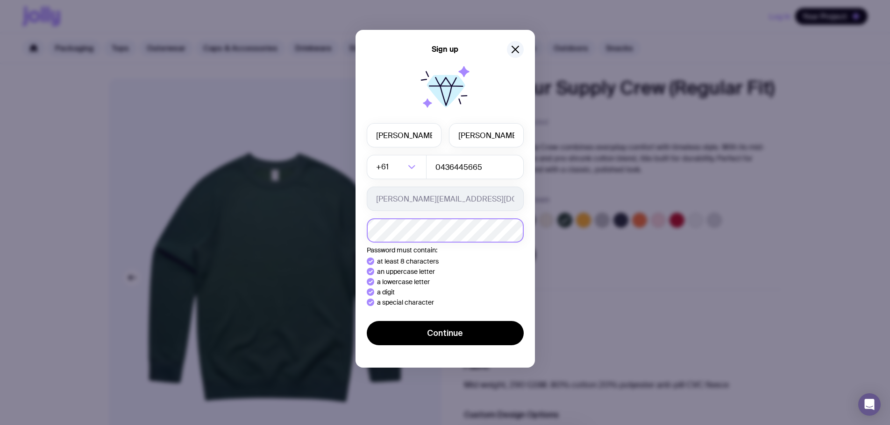
click at [367, 321] on button "Continue" at bounding box center [445, 333] width 157 height 24
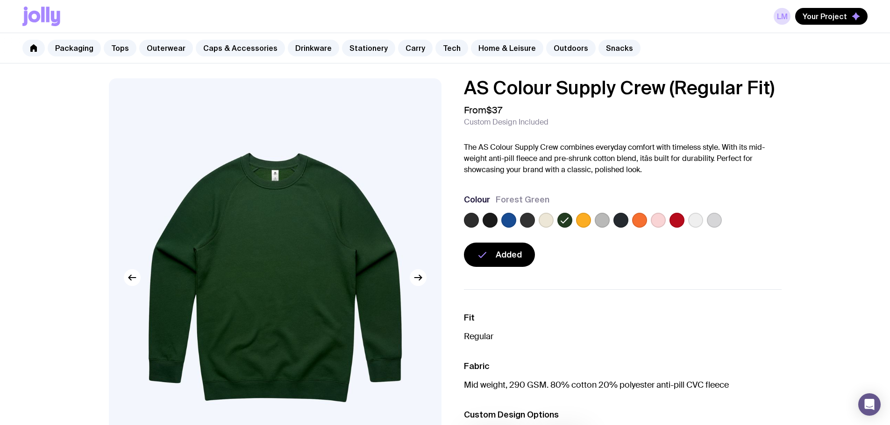
click at [778, 252] on div "Added" at bounding box center [623, 255] width 318 height 24
click at [825, 20] on span "Your Project" at bounding box center [824, 16] width 44 height 9
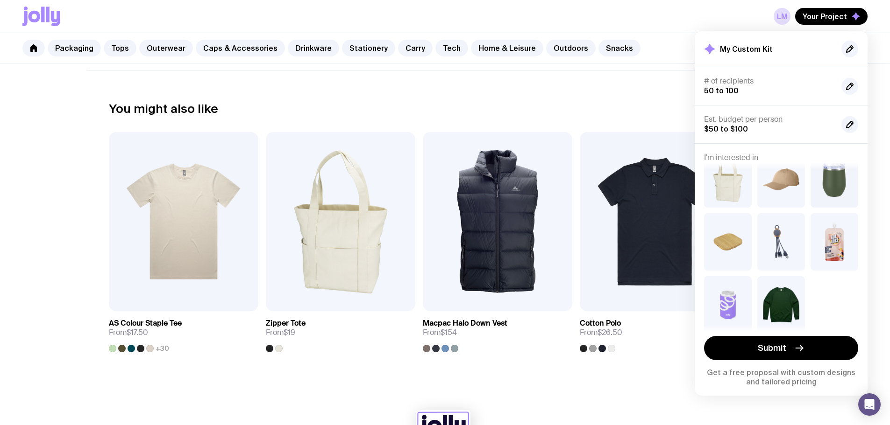
scroll to position [488, 0]
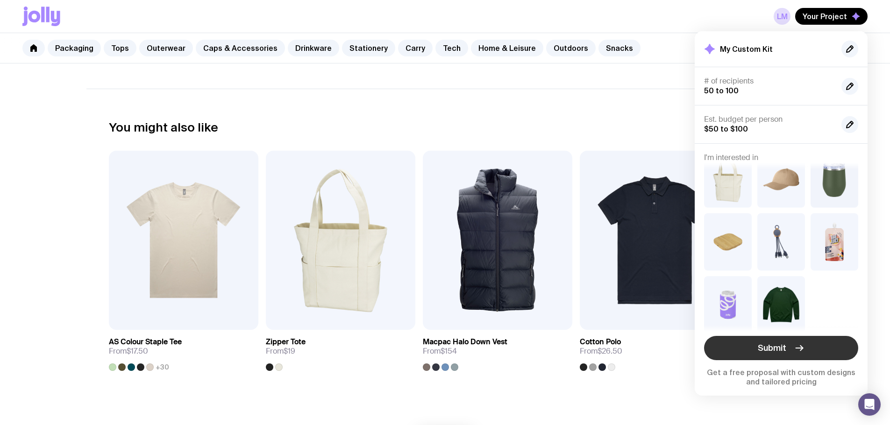
click at [793, 349] on icon "button" at bounding box center [798, 348] width 11 height 11
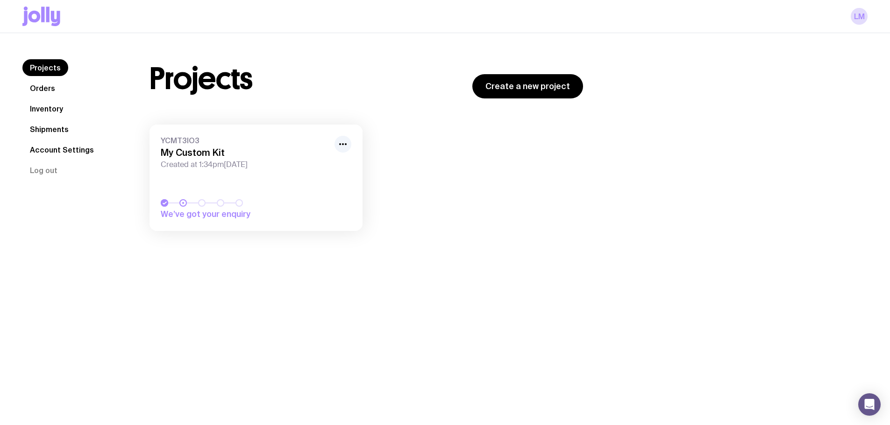
click at [431, 279] on div "Projects Orders Inventory Shipments Account Settings Log out Projects Orders In…" at bounding box center [445, 245] width 890 height 425
click at [338, 148] on icon "button" at bounding box center [342, 144] width 11 height 11
click at [332, 159] on div "Rename Hide" at bounding box center [321, 172] width 60 height 35
click at [333, 166] on button "Rename" at bounding box center [321, 164] width 45 height 9
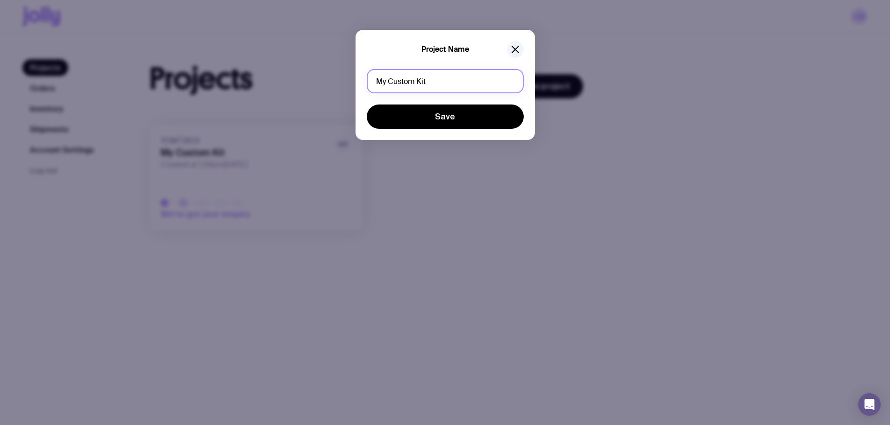
click at [413, 71] on input "My Custom Kit" at bounding box center [445, 81] width 157 height 24
click at [413, 76] on input "My Custom Kit" at bounding box center [445, 81] width 157 height 24
type input "Pair'd Talent"
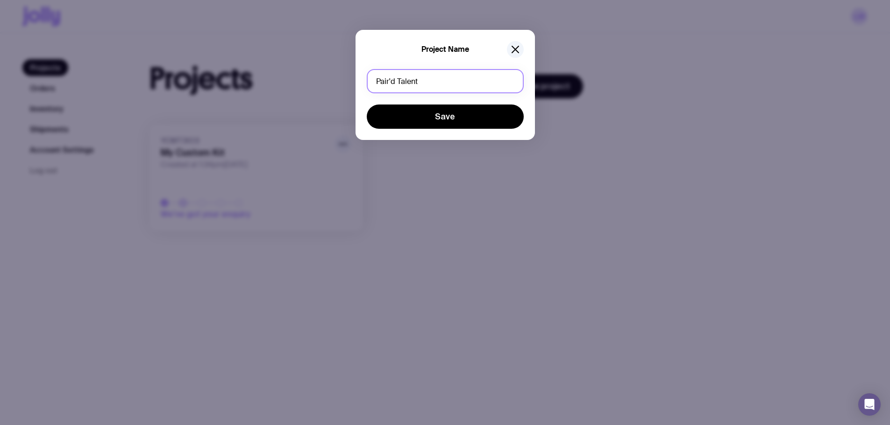
click at [367, 105] on button "Save" at bounding box center [445, 117] width 157 height 24
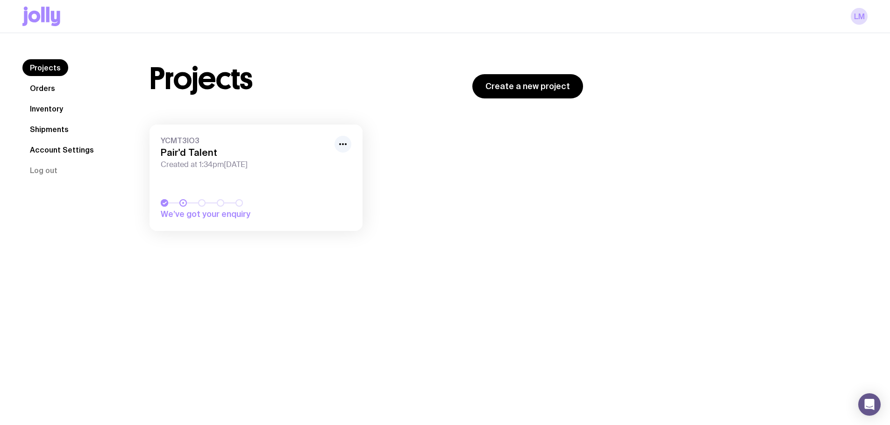
click at [403, 200] on div "YCMT3IO3 Pair'd Talent Created at 1:34pm[DATE] We’ve got your enquiry Load more" at bounding box center [365, 183] width 433 height 116
click at [284, 177] on link "YCMT3IO3 Pair'd Talent Created at 1:34pm[DATE] We’ve got your enquiry" at bounding box center [255, 178] width 213 height 106
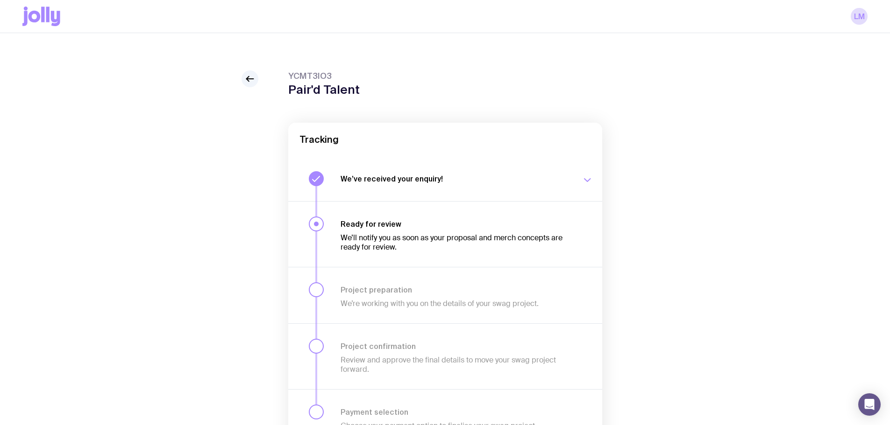
click at [238, 230] on div "YCMT3IO3 Pair'd Talent Tracking We’ve received your enquiry! Our team is on it …" at bounding box center [444, 277] width 845 height 413
click at [255, 83] on icon at bounding box center [249, 78] width 11 height 11
click at [171, 176] on div "YCMT3IO3 Pair'd Talent Tracking We’ve received your enquiry! Our team is on it …" at bounding box center [444, 277] width 845 height 413
drag, startPoint x: 49, startPoint y: 23, endPoint x: 49, endPoint y: 30, distance: 7.5
click at [49, 23] on icon at bounding box center [41, 17] width 38 height 20
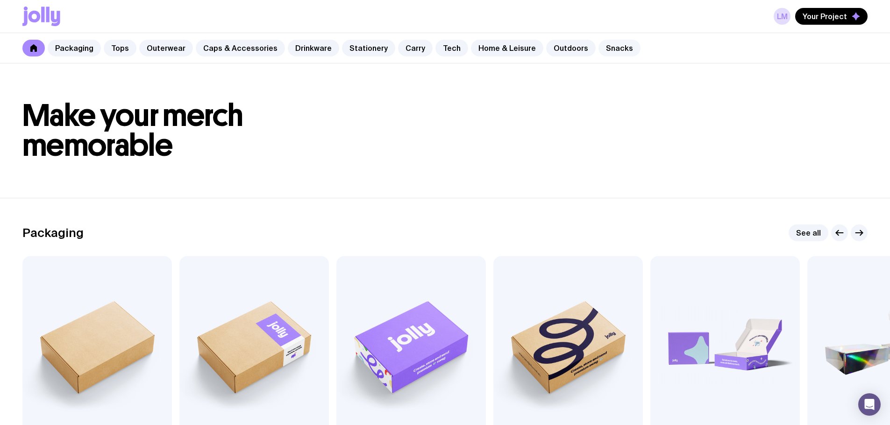
click at [606, 50] on link "Snacks" at bounding box center [619, 48] width 42 height 17
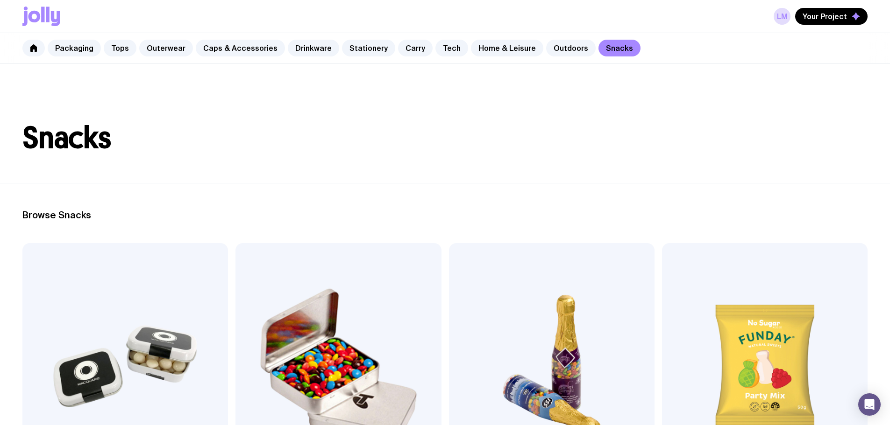
click at [579, 177] on header "Snacks" at bounding box center [445, 124] width 890 height 120
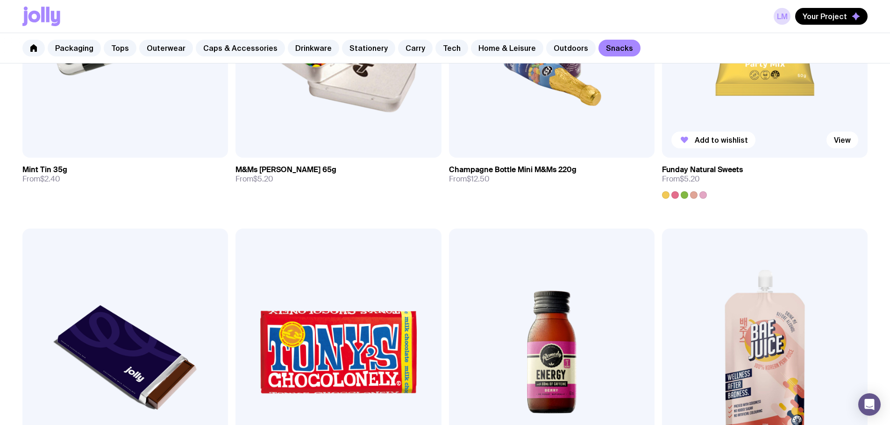
scroll to position [374, 0]
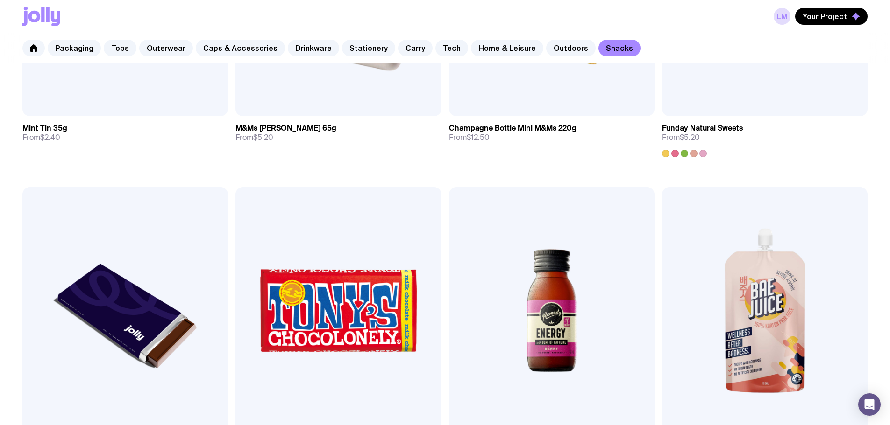
click at [625, 354] on section "Browse Snacks Add to wishlist View Mint Tin 35g From $2.40 Add to wishlist View…" at bounding box center [445, 328] width 890 height 1039
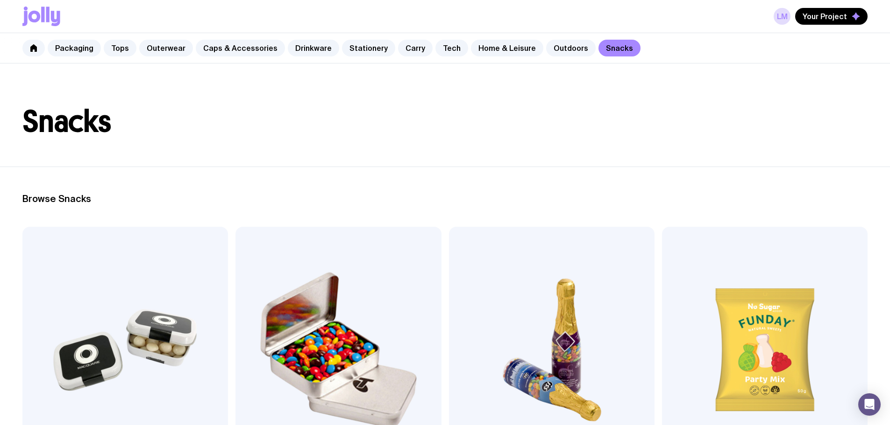
scroll to position [0, 0]
